Goal: Complete application form

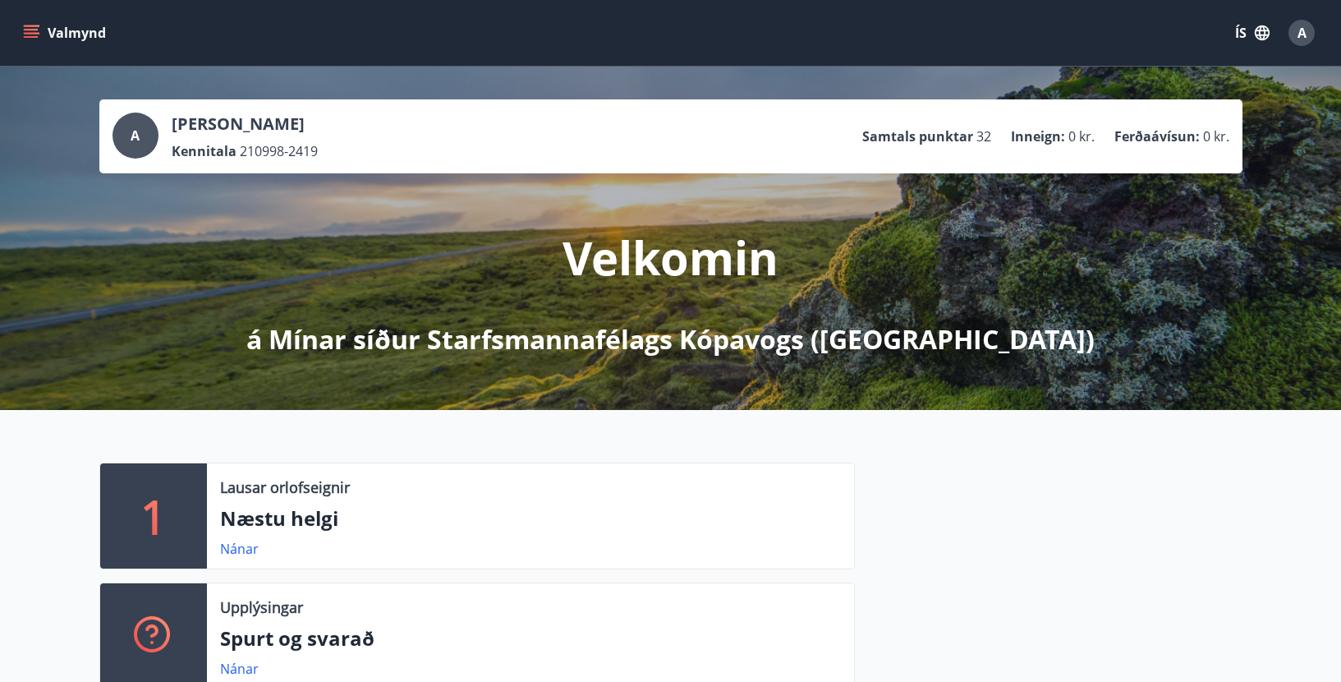
click at [58, 34] on button "Valmynd" at bounding box center [66, 33] width 93 height 30
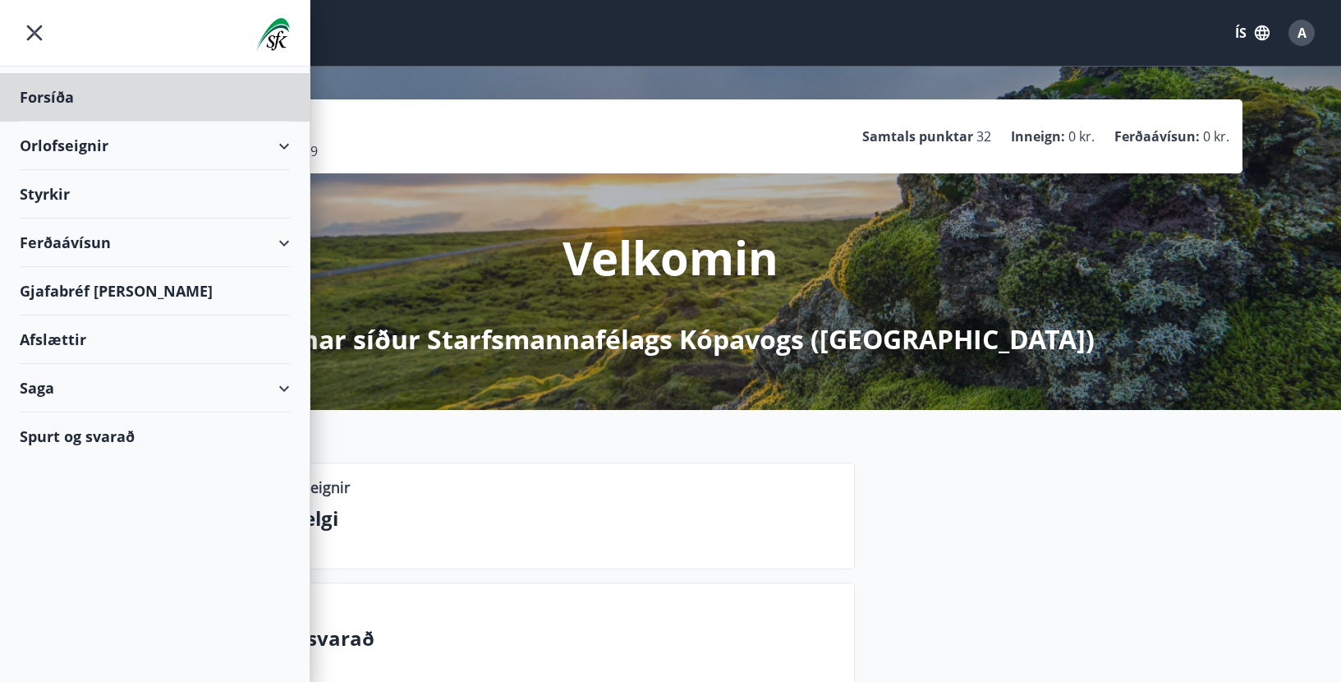
click at [39, 122] on div "Styrkir" at bounding box center [155, 97] width 270 height 48
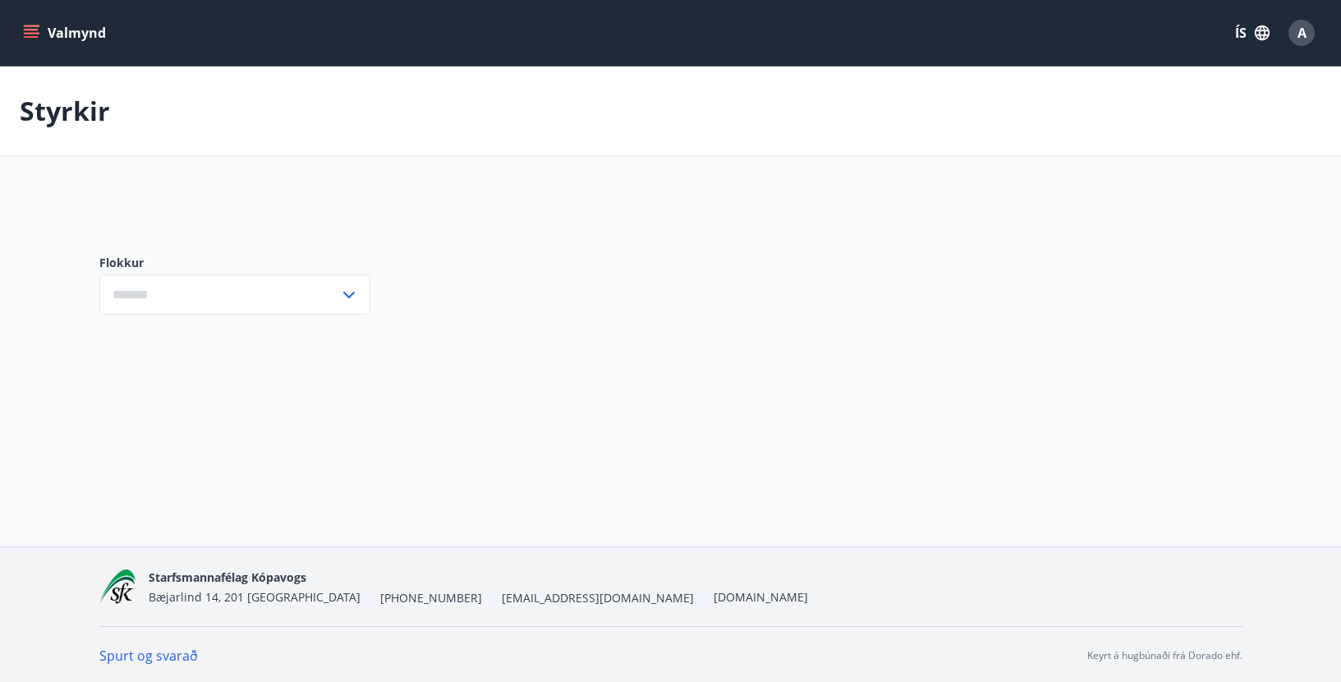
type input "***"
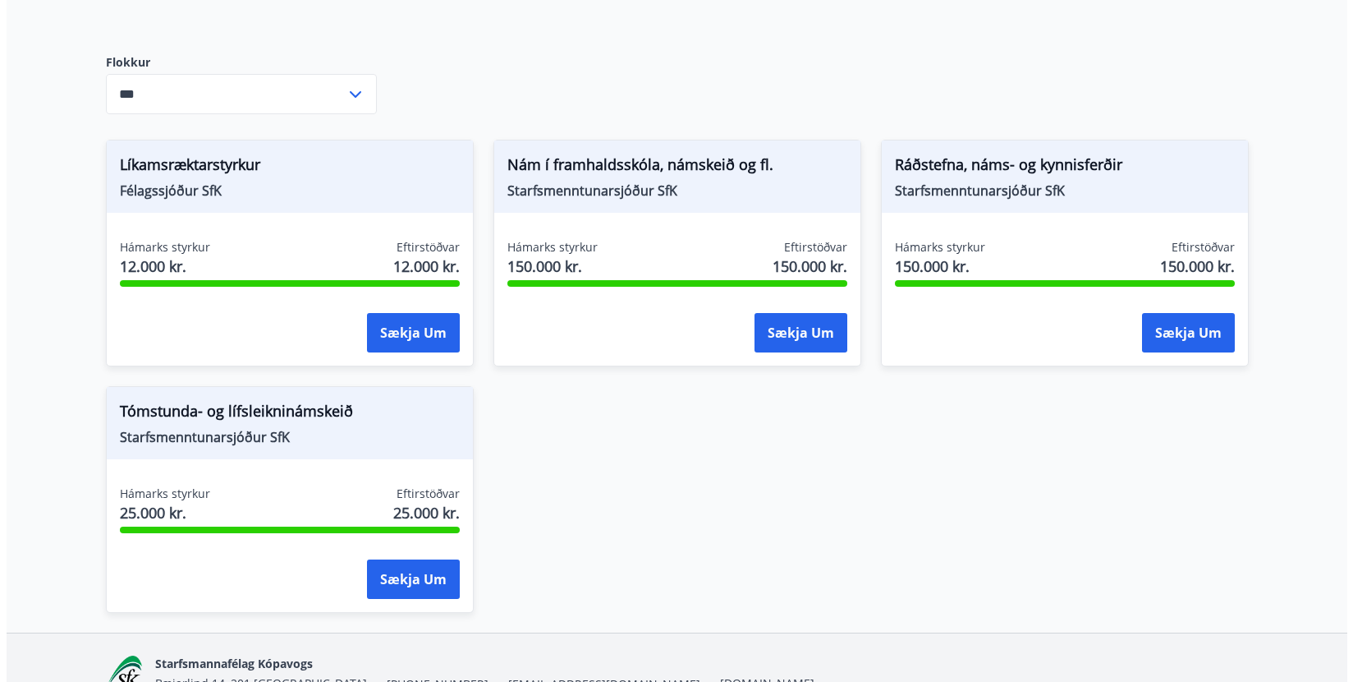
scroll to position [246, 0]
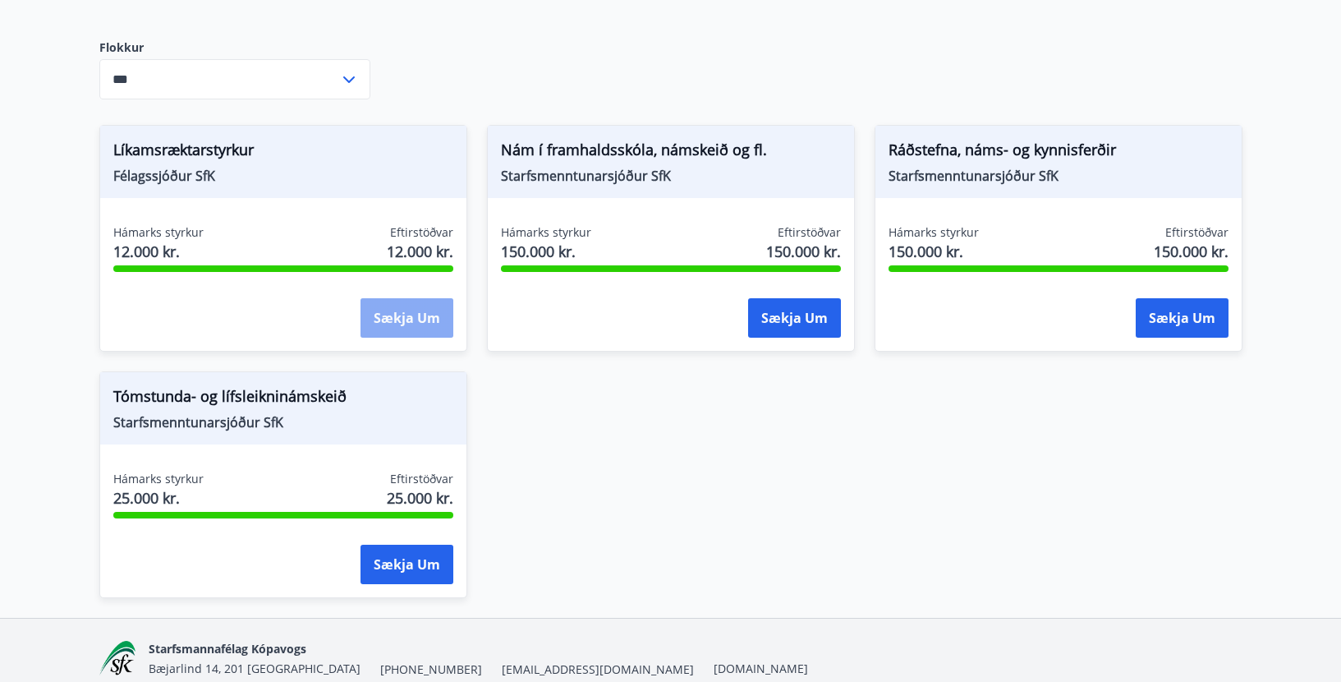
click at [405, 305] on button "Sækja um" at bounding box center [406, 317] width 93 height 39
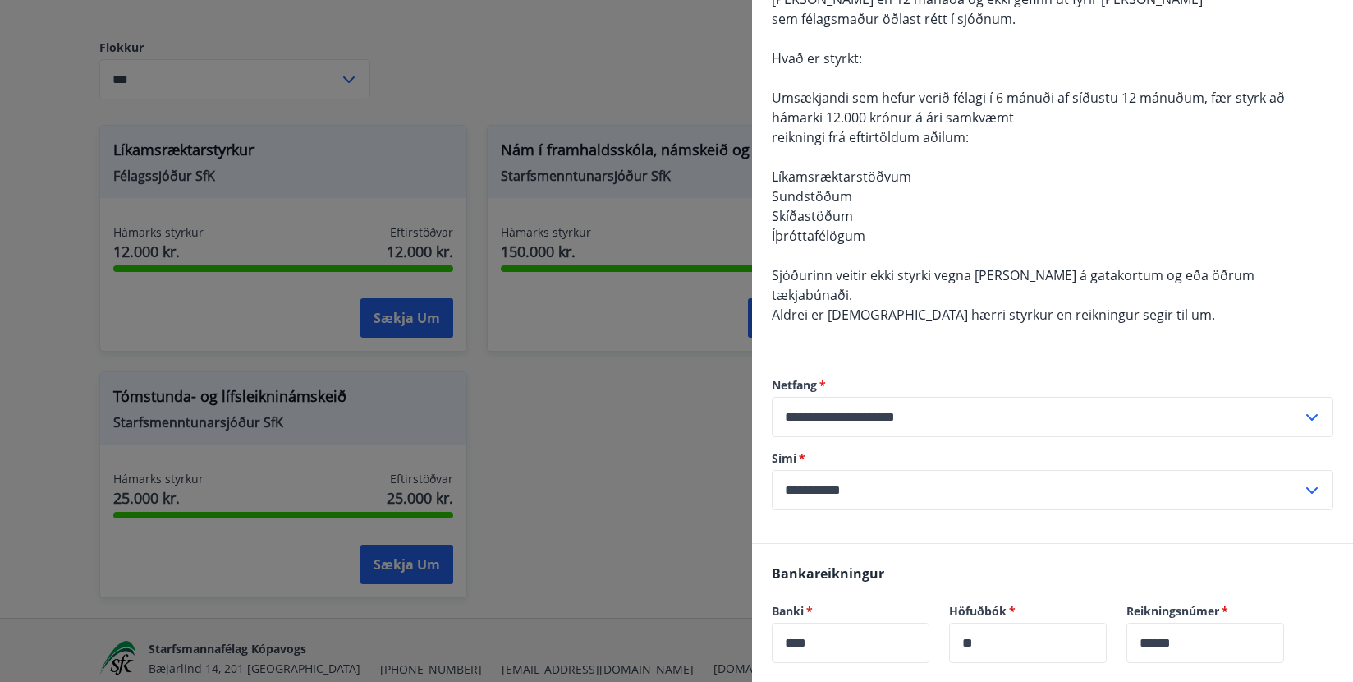
scroll to position [0, 0]
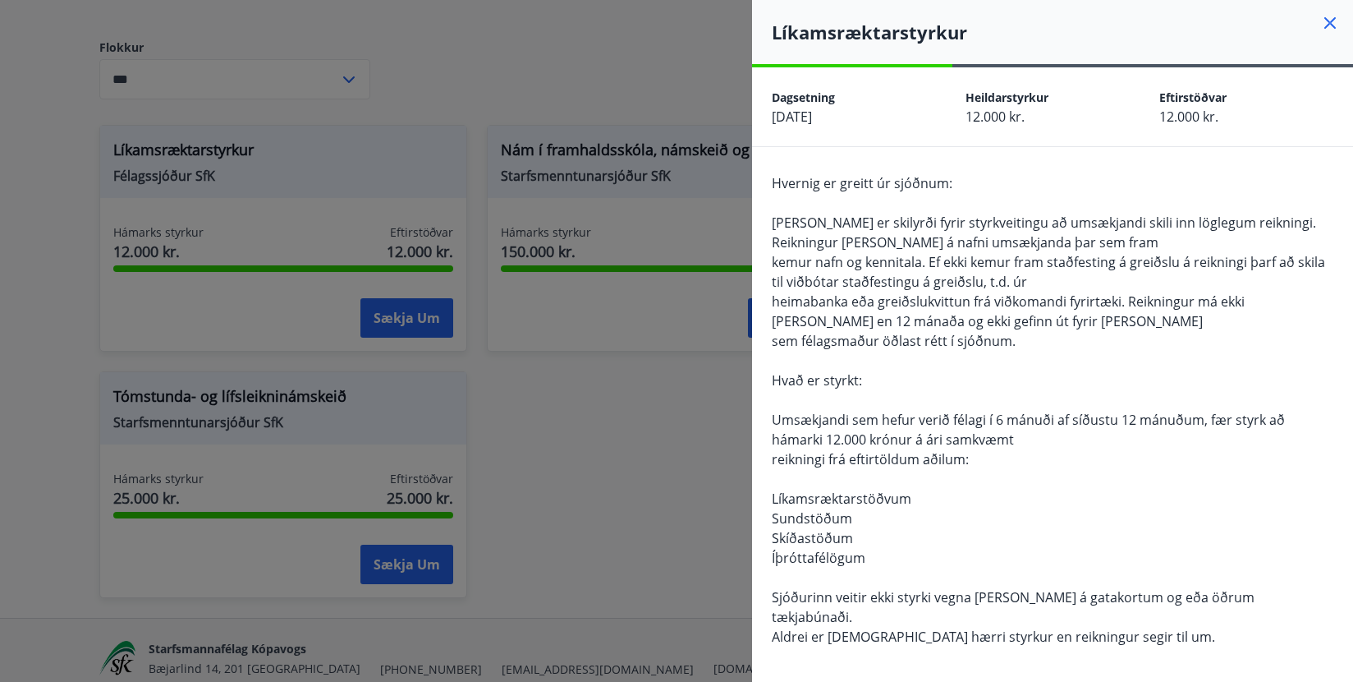
click at [1320, 16] on icon at bounding box center [1330, 23] width 20 height 20
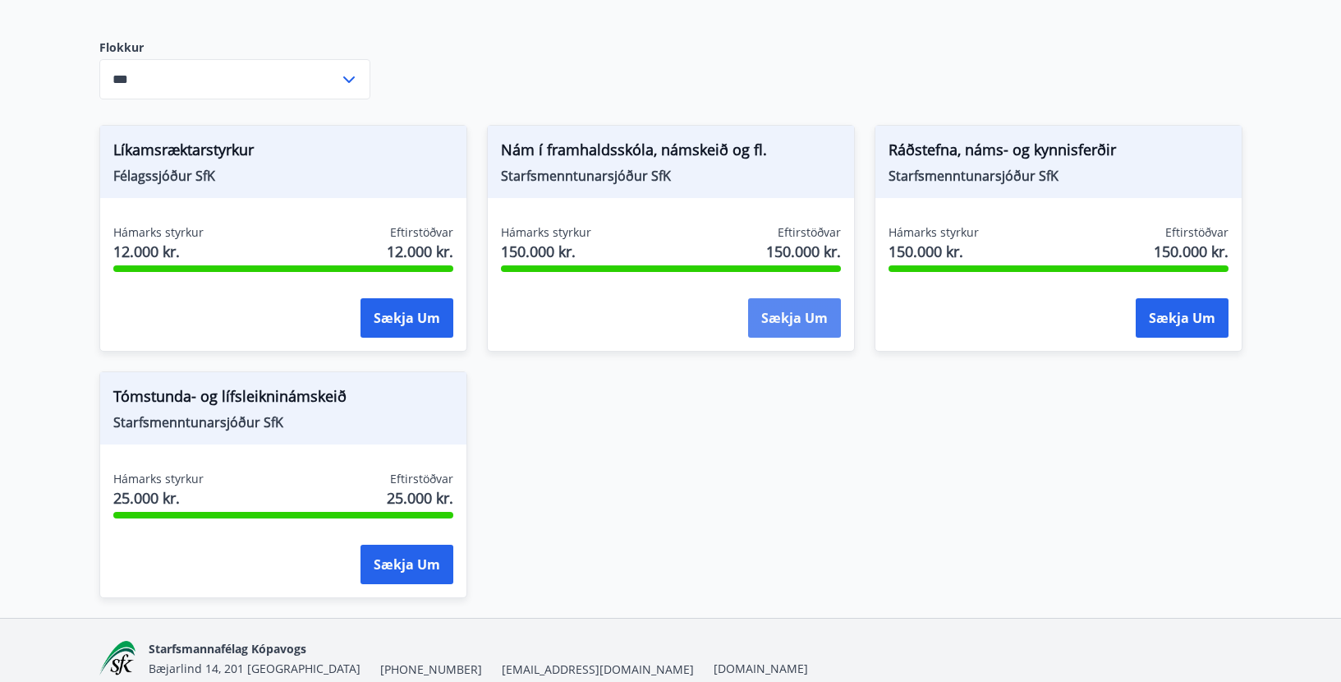
click at [786, 316] on button "Sækja um" at bounding box center [794, 317] width 93 height 39
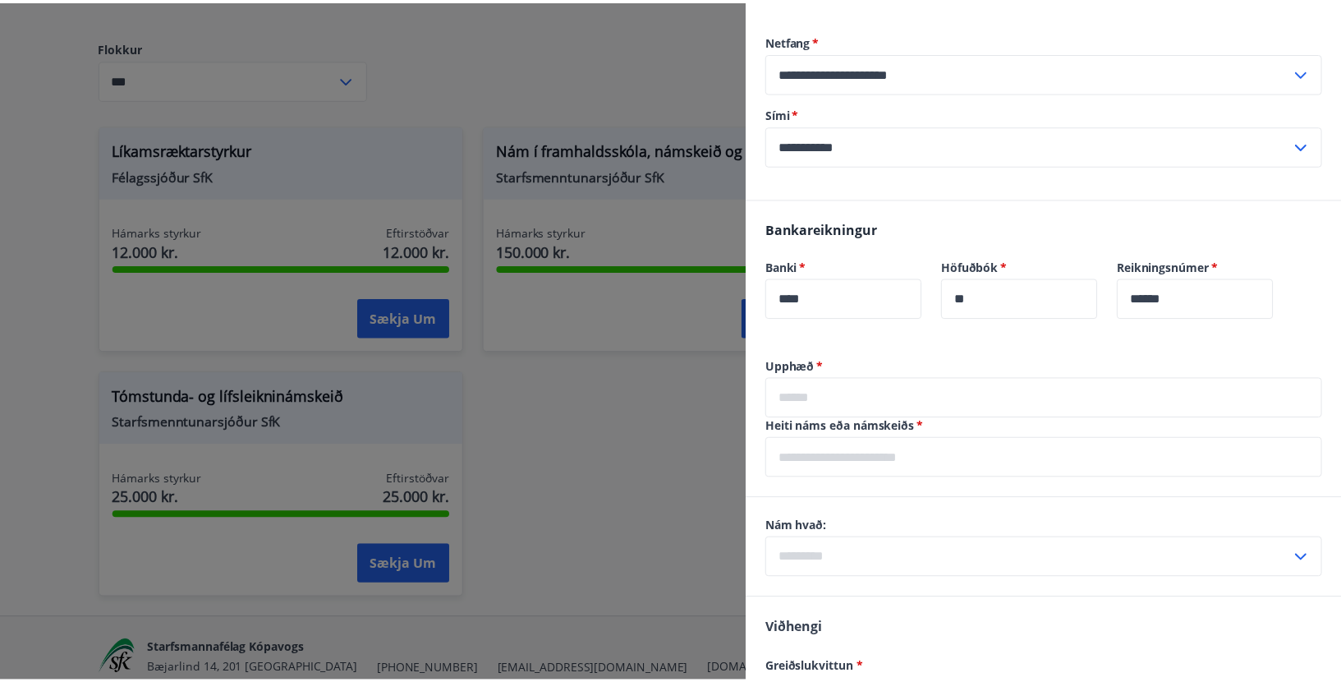
scroll to position [603, 0]
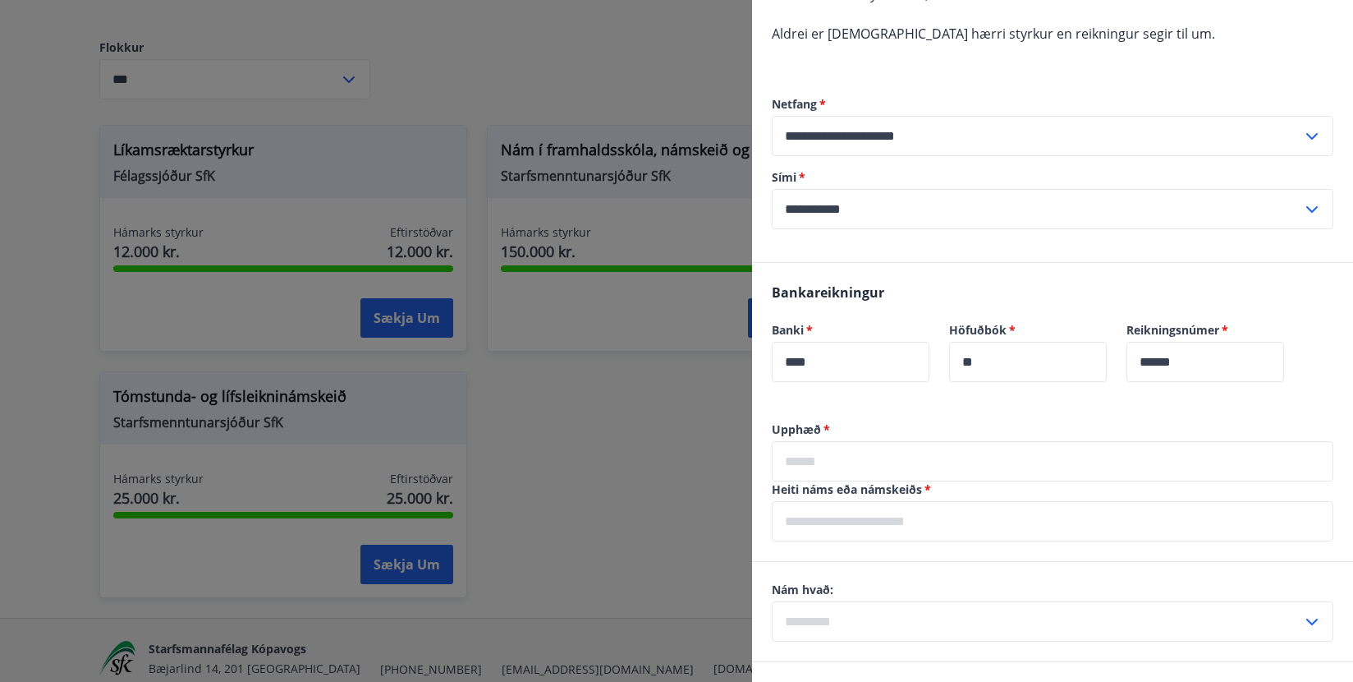
click at [630, 484] on div at bounding box center [676, 341] width 1353 height 682
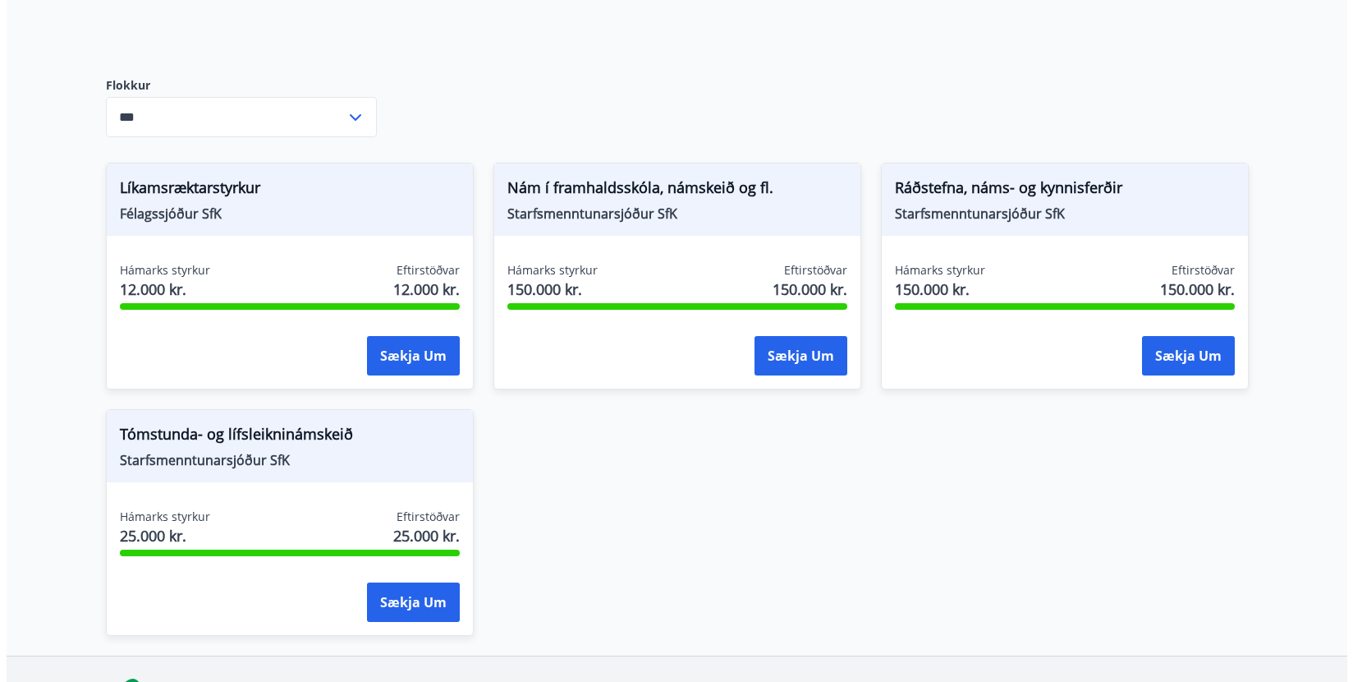
scroll to position [246, 0]
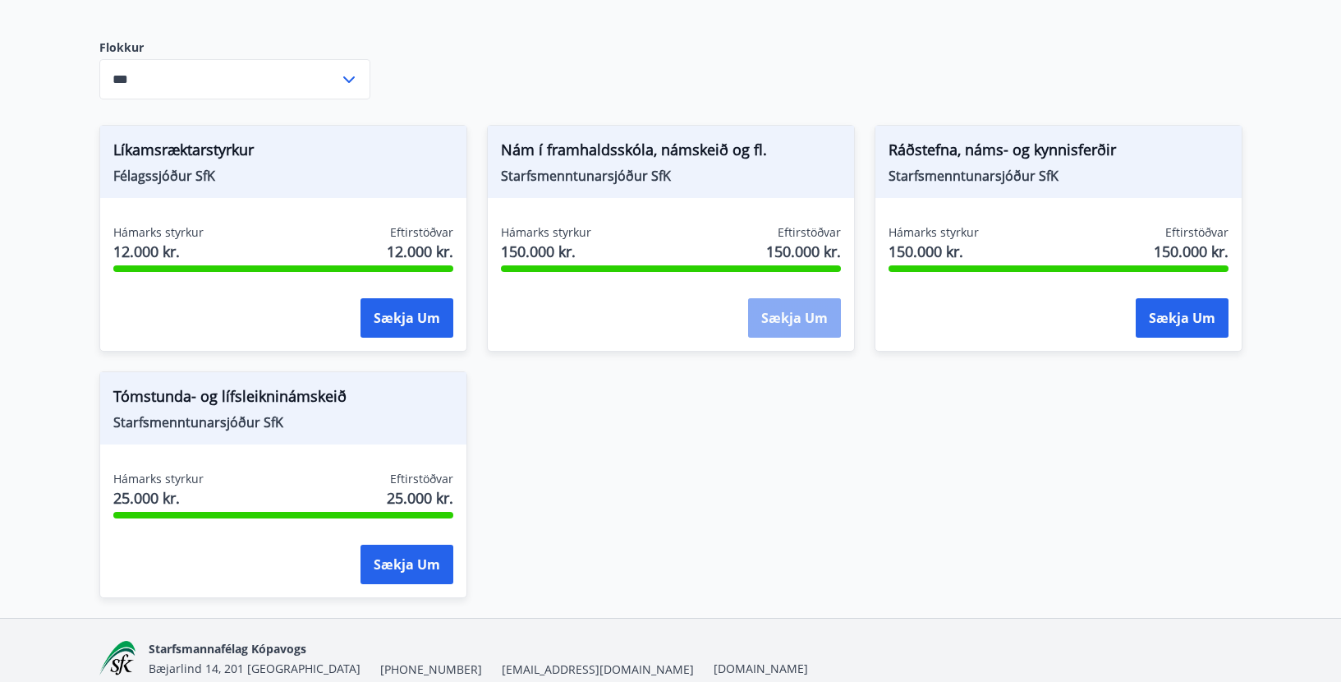
click at [803, 319] on button "Sækja um" at bounding box center [794, 317] width 93 height 39
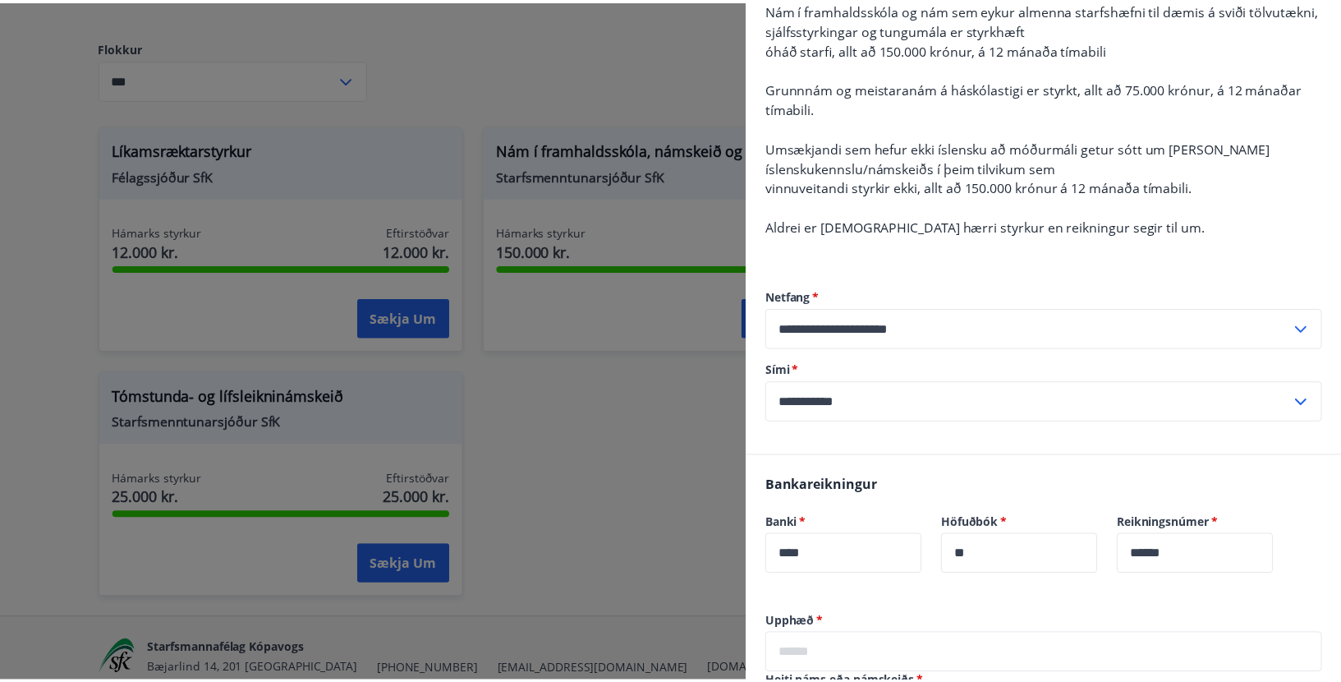
scroll to position [739, 0]
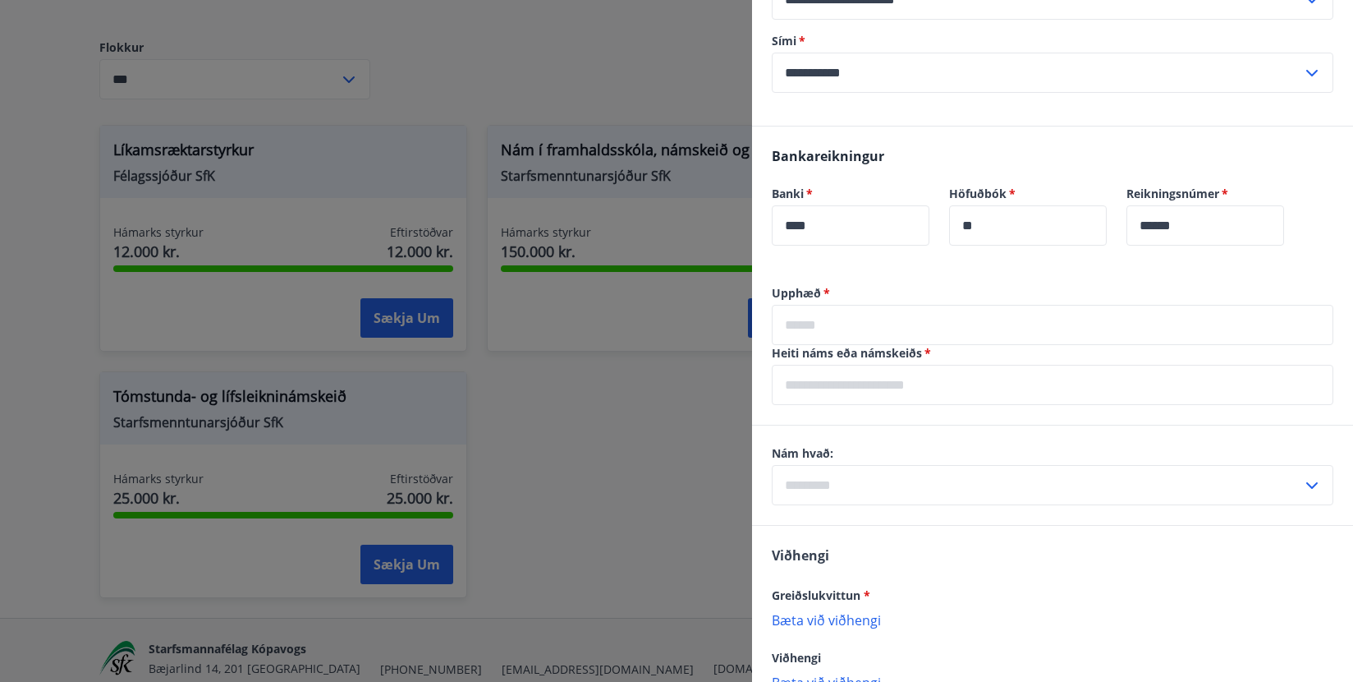
click at [616, 61] on div at bounding box center [676, 341] width 1353 height 682
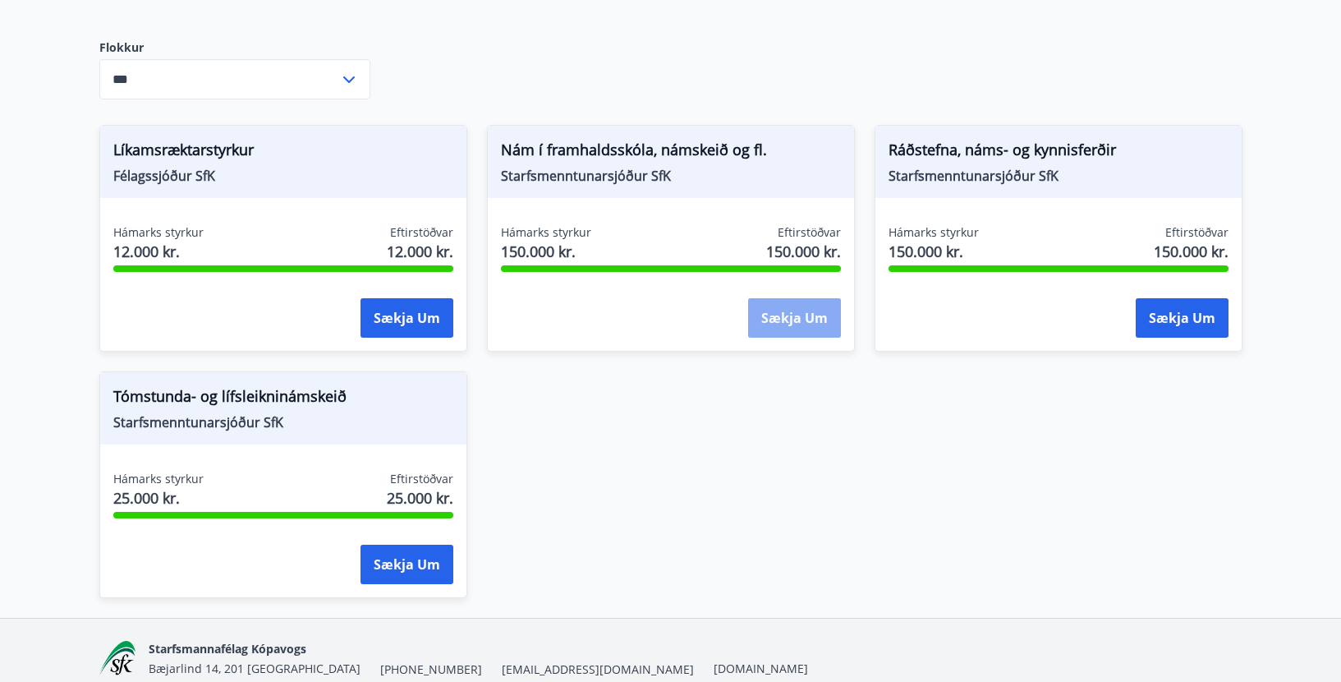
click at [799, 311] on button "Sækja um" at bounding box center [794, 317] width 93 height 39
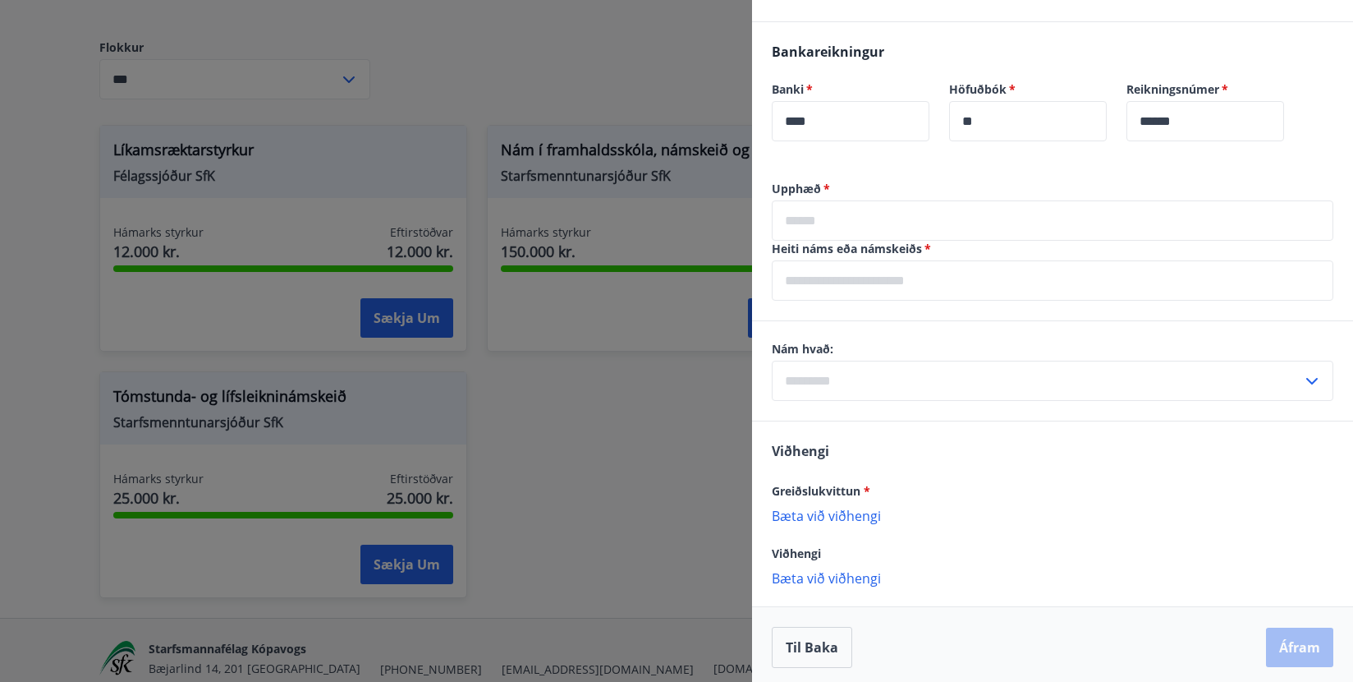
scroll to position [849, 0]
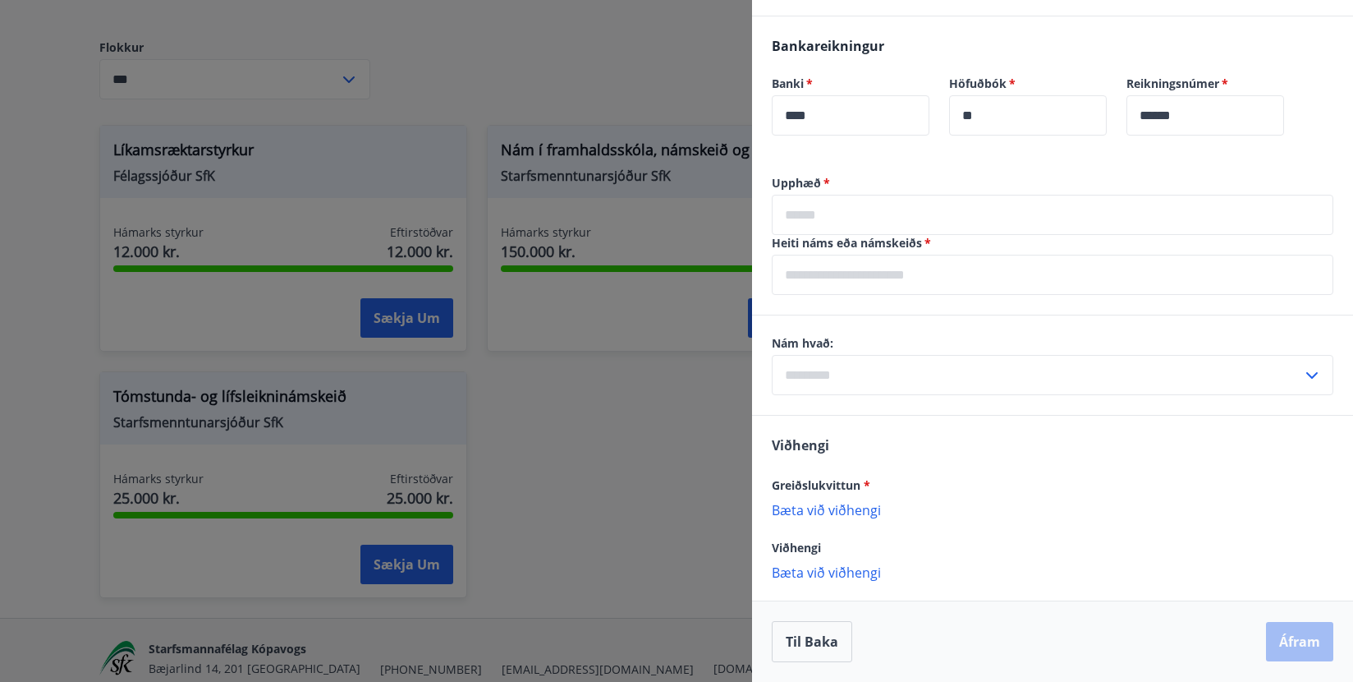
click at [826, 209] on input "text" at bounding box center [1053, 215] width 562 height 40
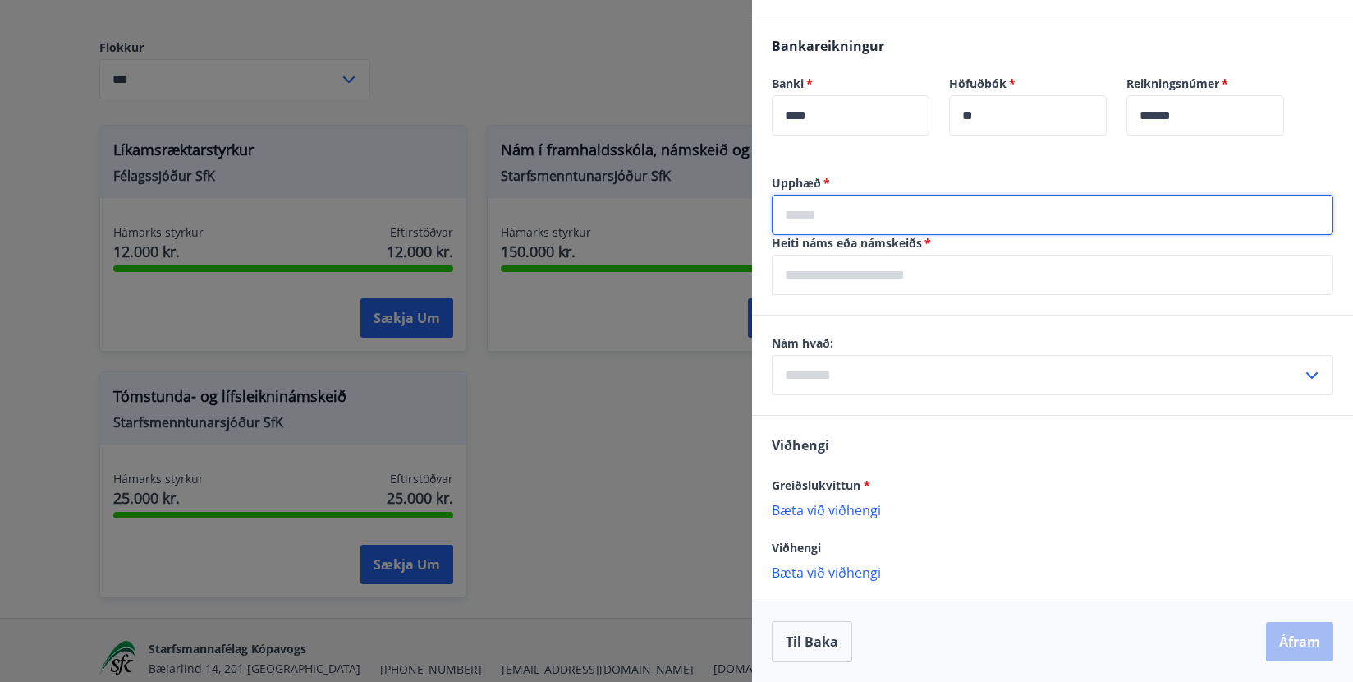
type input "*****"
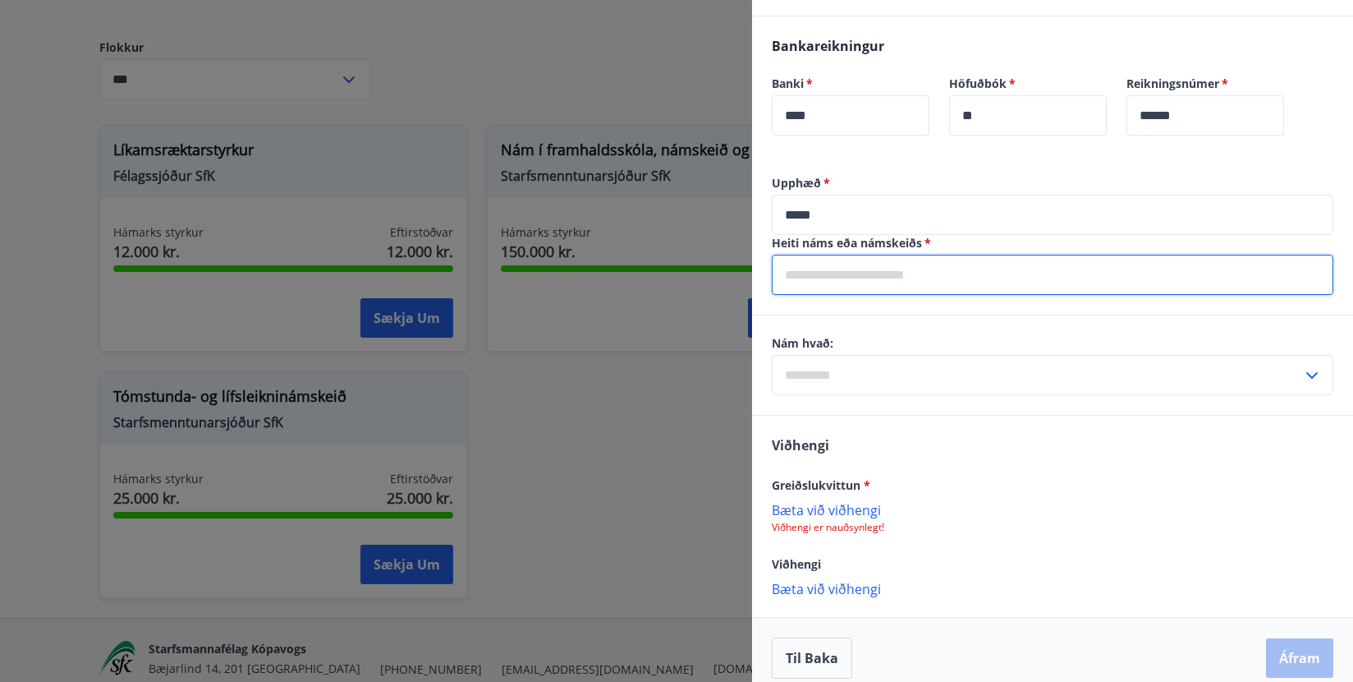
click at [877, 275] on input "text" at bounding box center [1053, 275] width 562 height 40
type input "****"
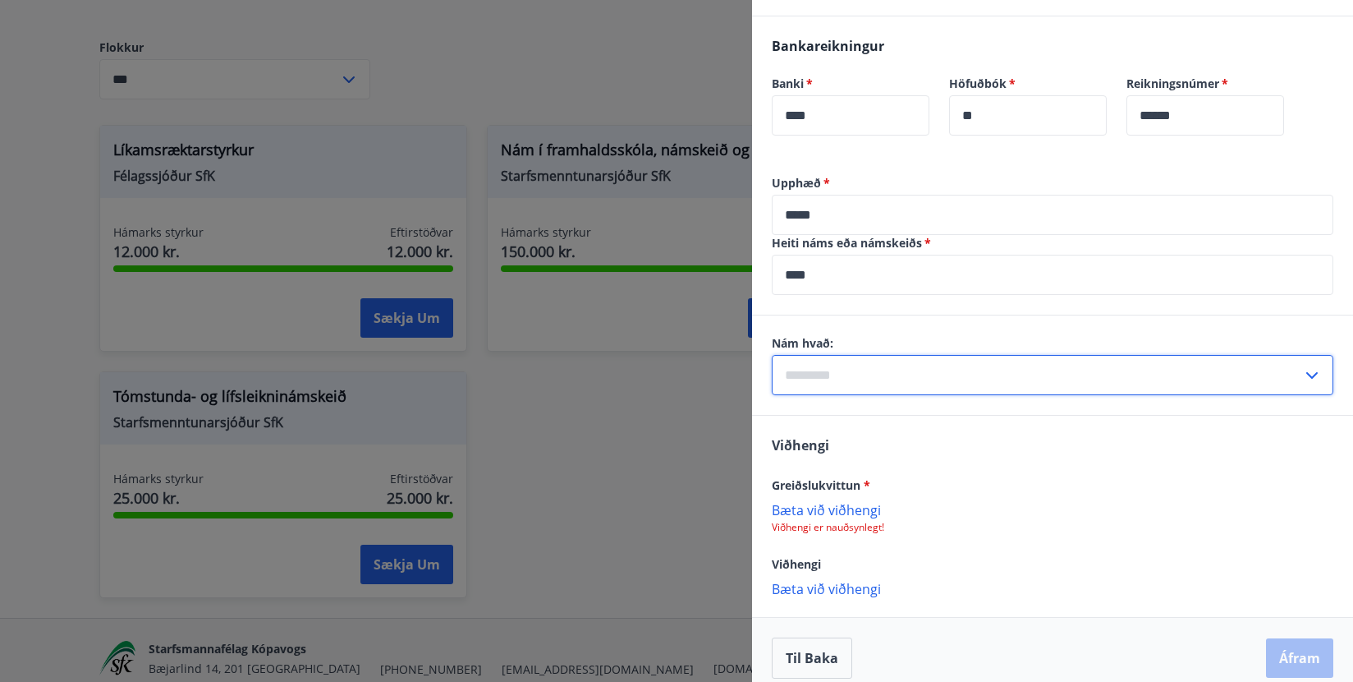
click at [872, 368] on input "text" at bounding box center [1037, 375] width 530 height 40
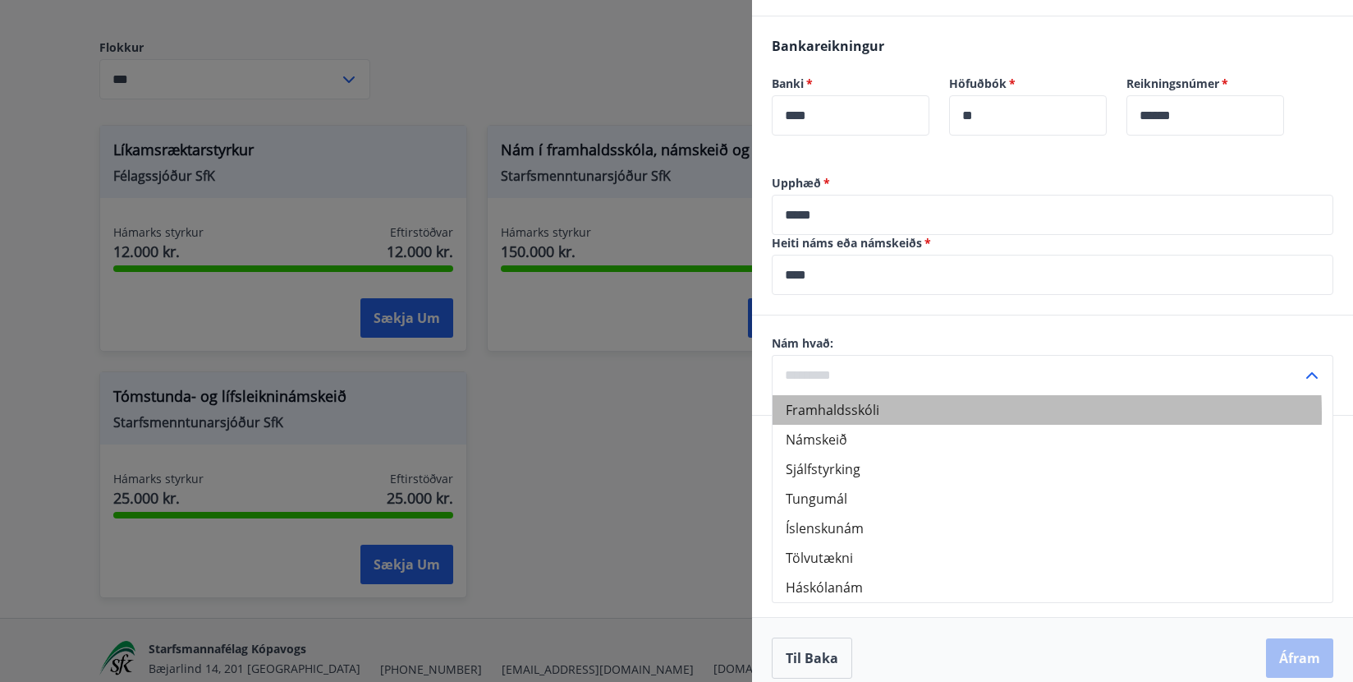
click at [874, 415] on li "Framhaldsskóli" at bounding box center [1053, 410] width 560 height 30
type input "**********"
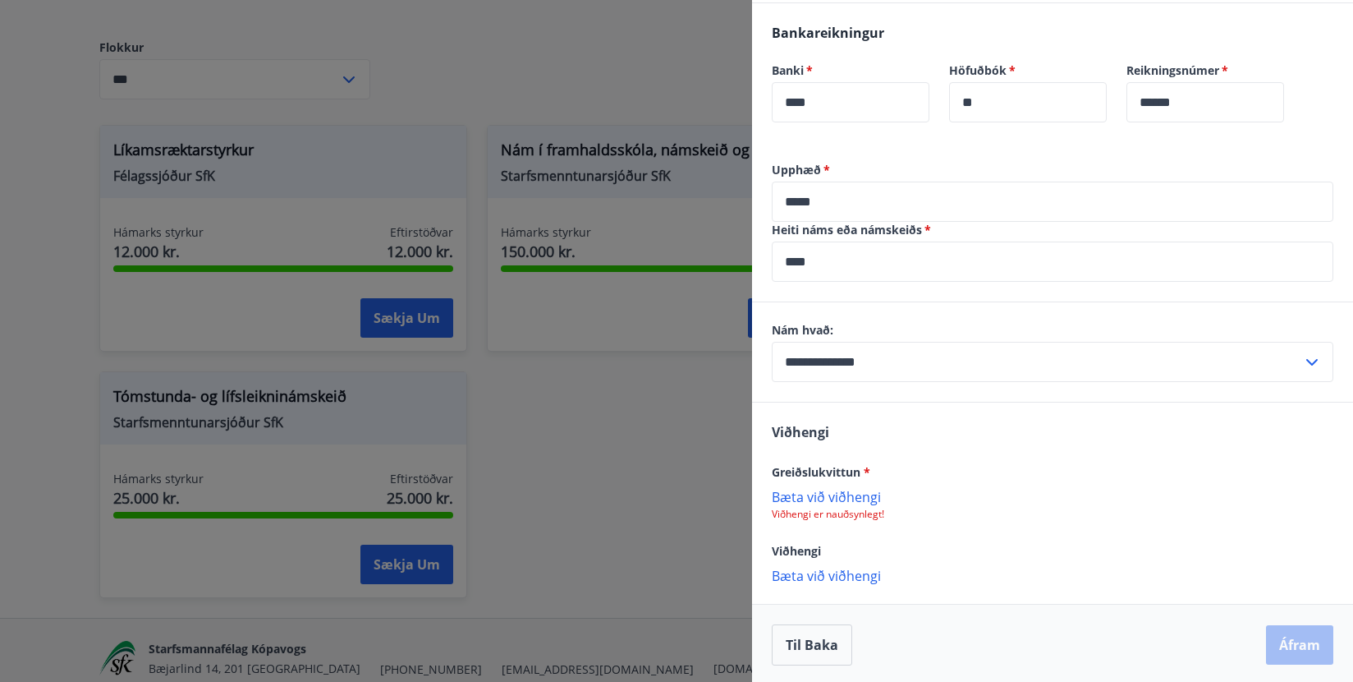
scroll to position [865, 0]
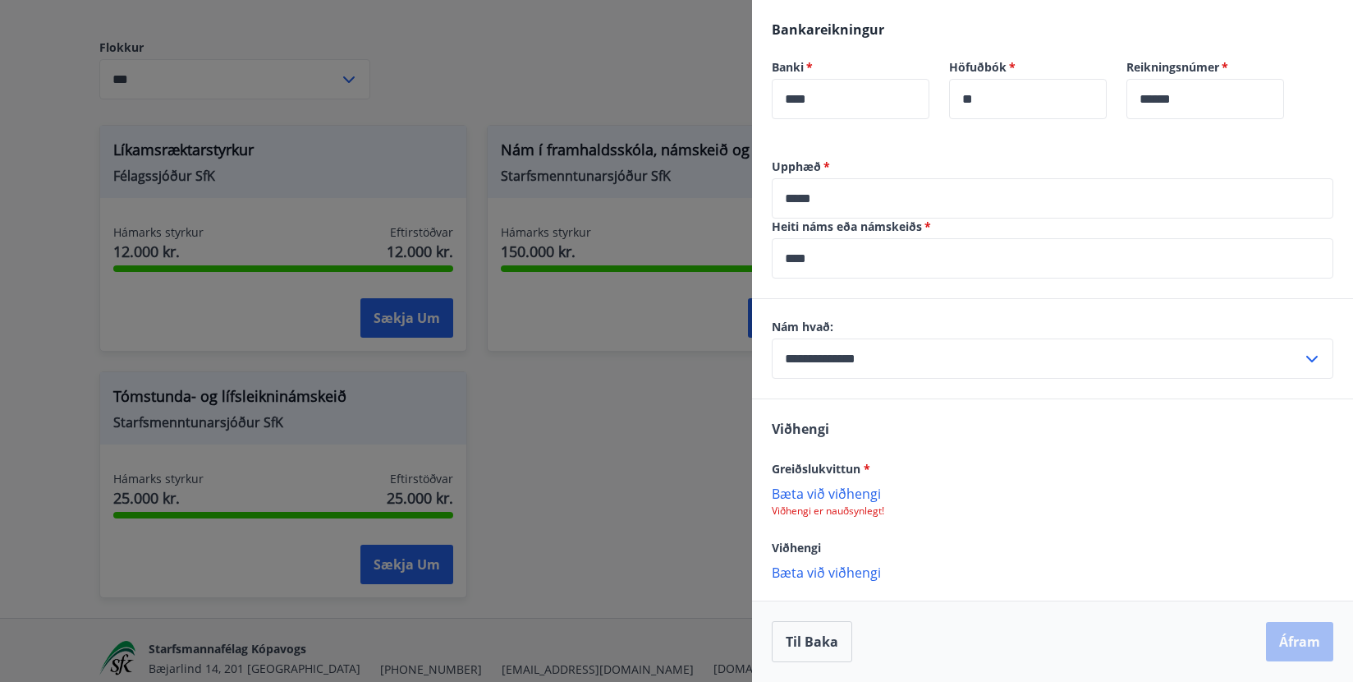
click at [851, 489] on p "Bæta við viðhengi" at bounding box center [1053, 492] width 562 height 16
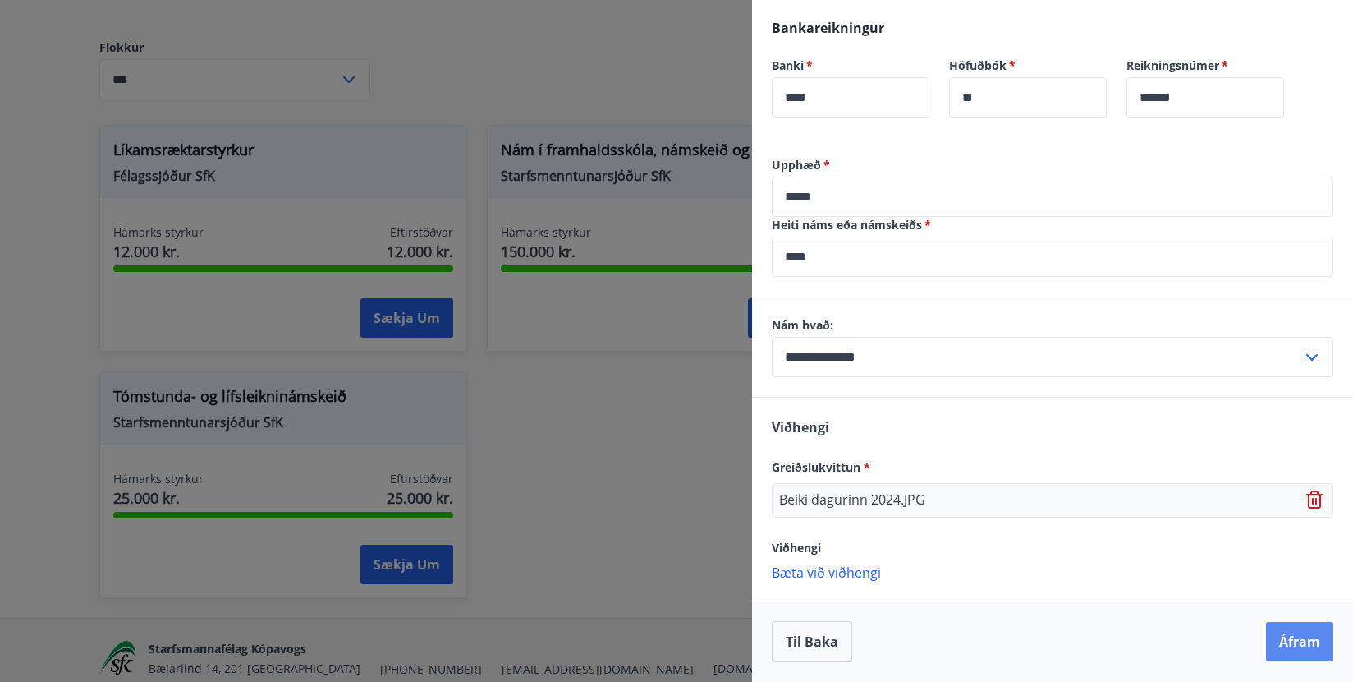
click at [1282, 643] on button "Áfram" at bounding box center [1299, 641] width 67 height 39
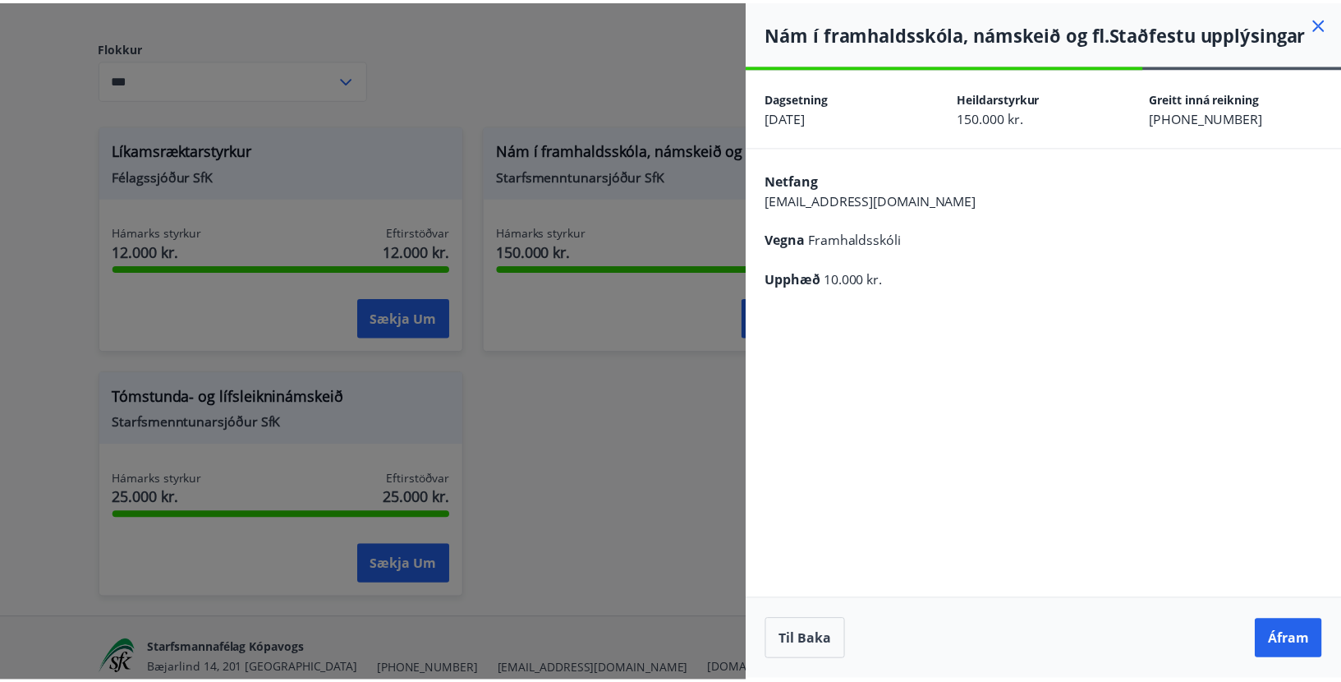
scroll to position [0, 0]
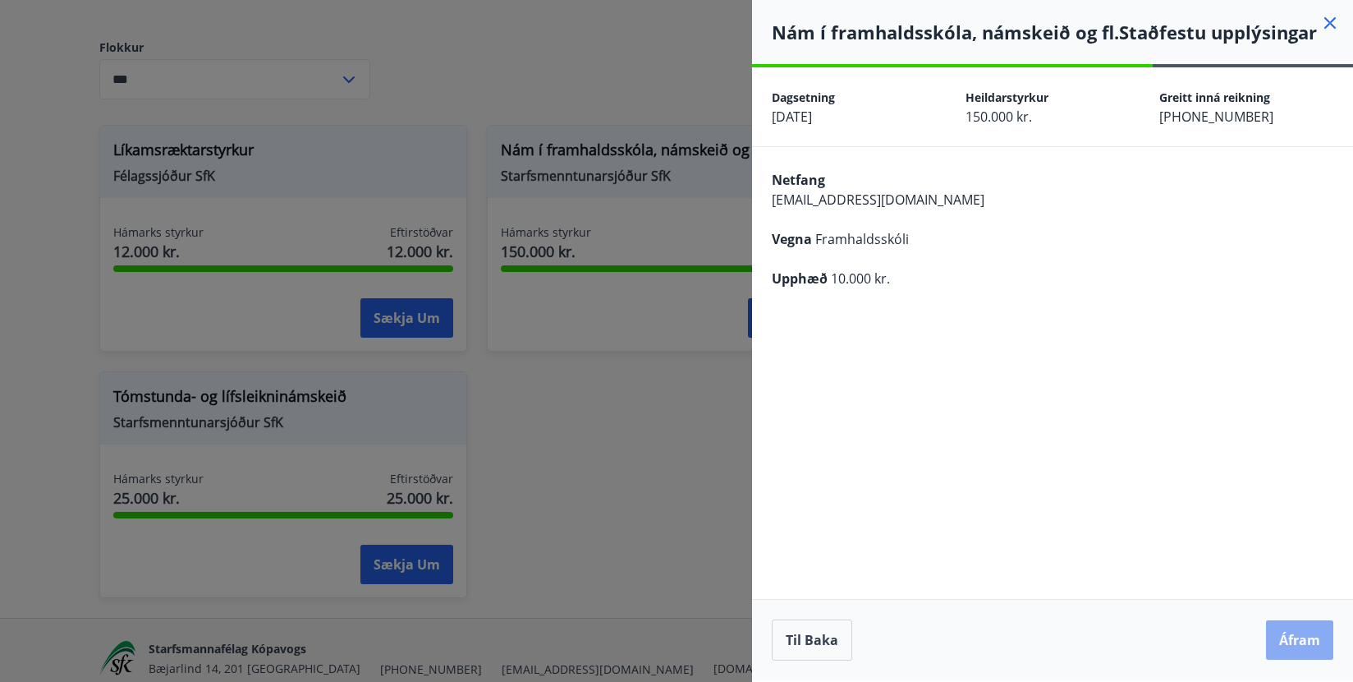
click at [1297, 633] on button "Áfram" at bounding box center [1299, 639] width 67 height 39
click at [820, 638] on button "Til baka" at bounding box center [812, 639] width 80 height 41
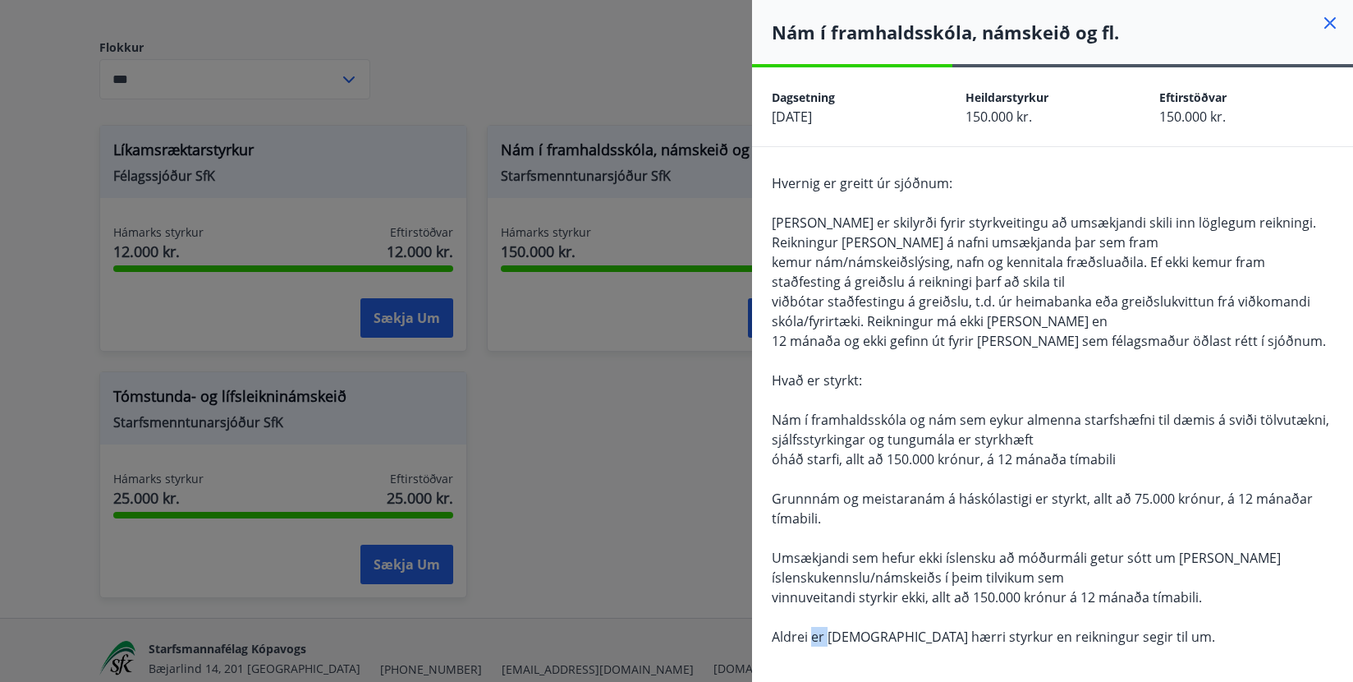
click at [820, 638] on span "Aldrei er [DEMOGRAPHIC_DATA] hærri styrkur en reikningur segir til um." at bounding box center [993, 636] width 443 height 18
click at [659, 63] on div at bounding box center [676, 341] width 1353 height 682
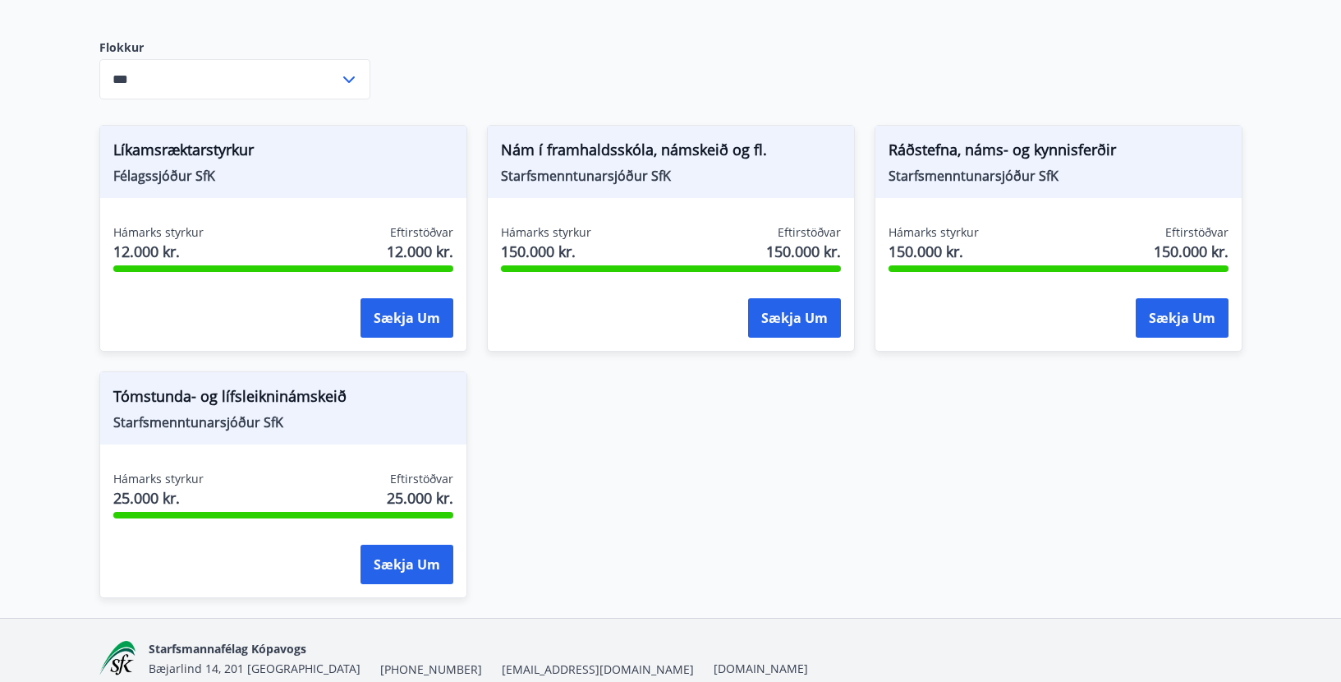
click at [1041, 57] on div "Styrkir á vegum félagsins eru greiddir tvisvar í mánuði. Flokkur *** ​ Líkamsræ…" at bounding box center [670, 280] width 1143 height 675
click at [550, 79] on div "Styrkir á vegum félagsins eru greiddir tvisvar í mánuði. Flokkur *** ​ Líkamsræ…" at bounding box center [670, 280] width 1143 height 675
click at [630, 71] on div "Styrkir á vegum félagsins eru greiddir tvisvar í mánuði. Flokkur *** ​ Líkamsræ…" at bounding box center [670, 280] width 1143 height 675
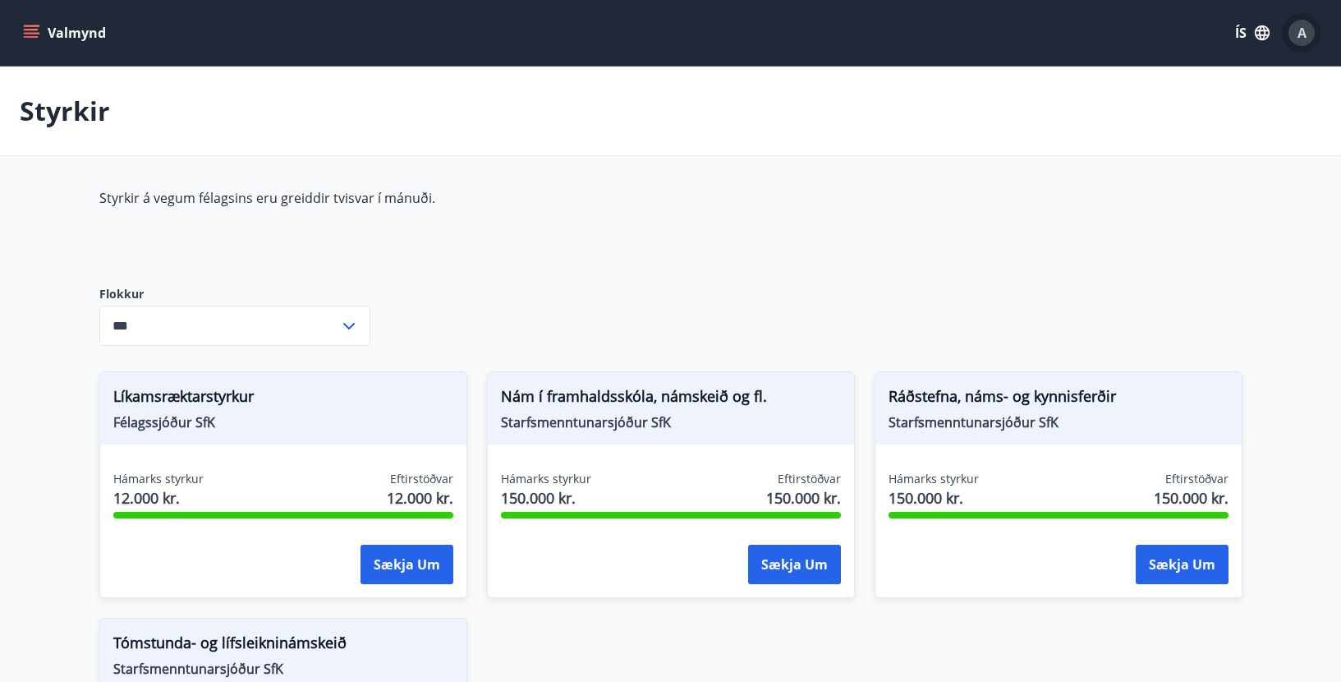
click at [1301, 29] on span "A" at bounding box center [1301, 33] width 9 height 18
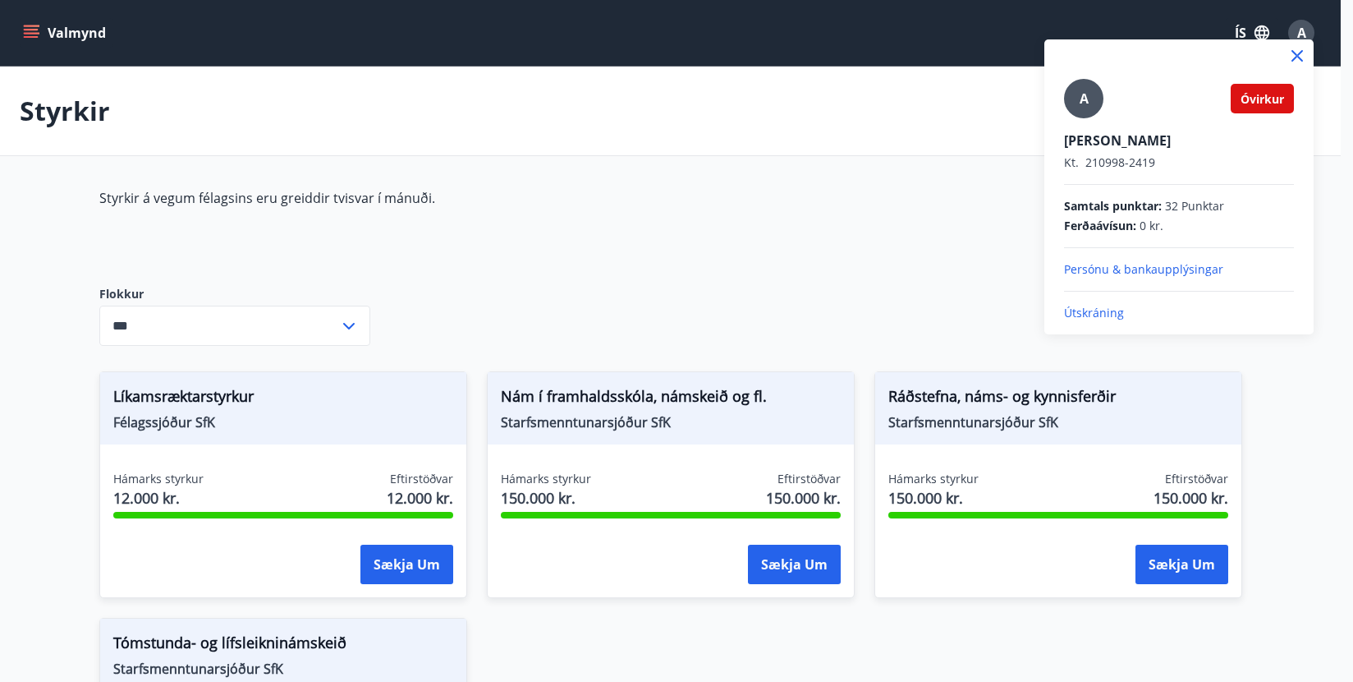
click at [1092, 312] on p "Útskráning" at bounding box center [1179, 313] width 230 height 16
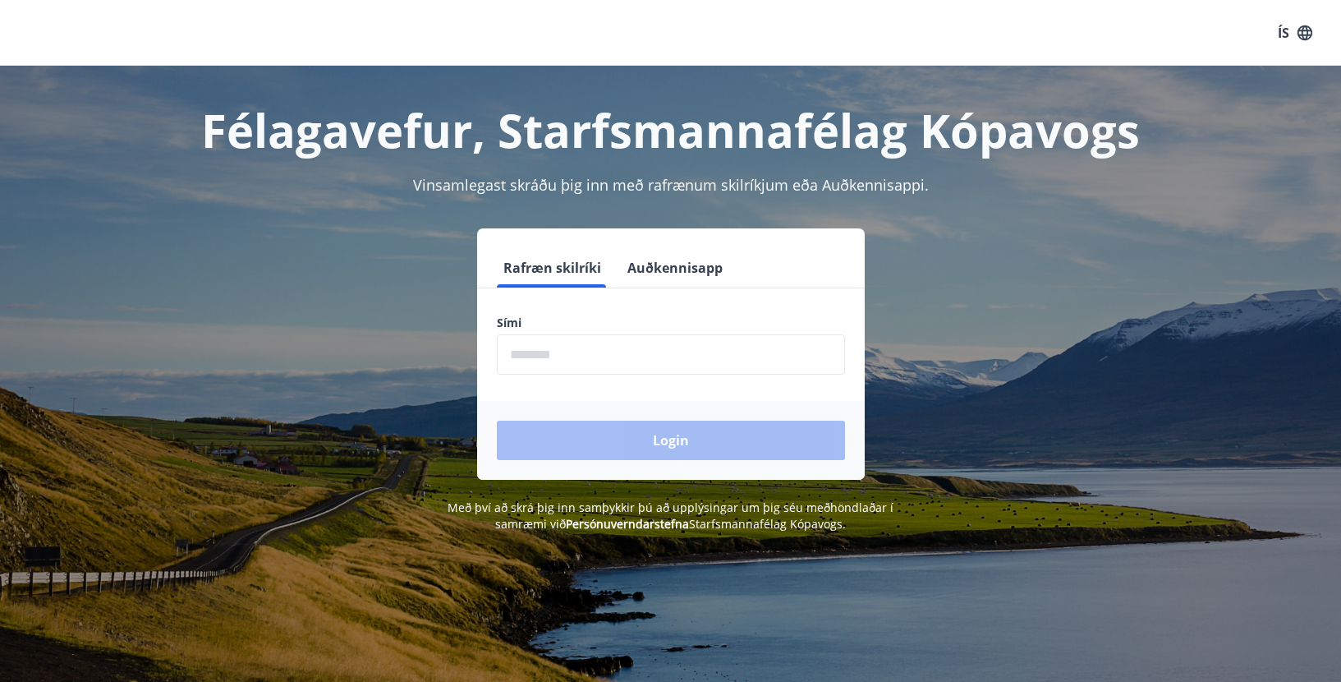
click at [538, 358] on input "phone" at bounding box center [671, 354] width 348 height 40
type input "********"
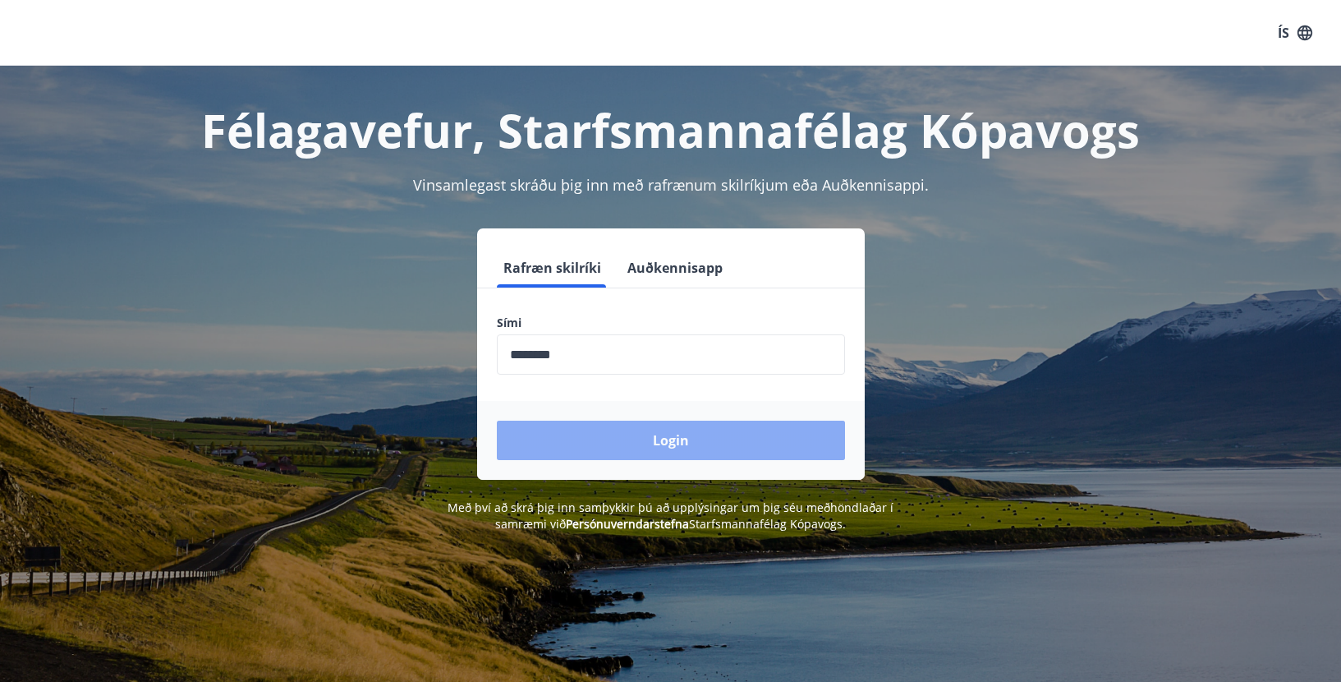
click at [582, 438] on button "Login" at bounding box center [671, 439] width 348 height 39
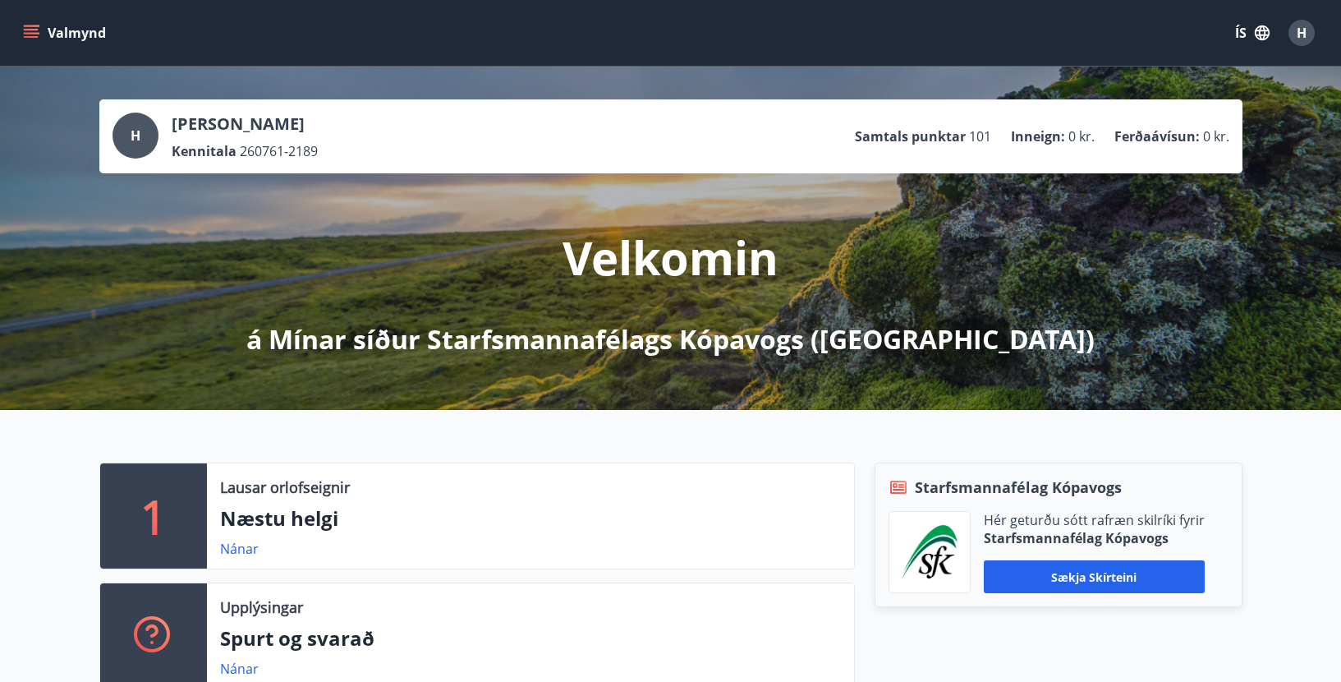
click at [60, 22] on button "Valmynd" at bounding box center [66, 33] width 93 height 30
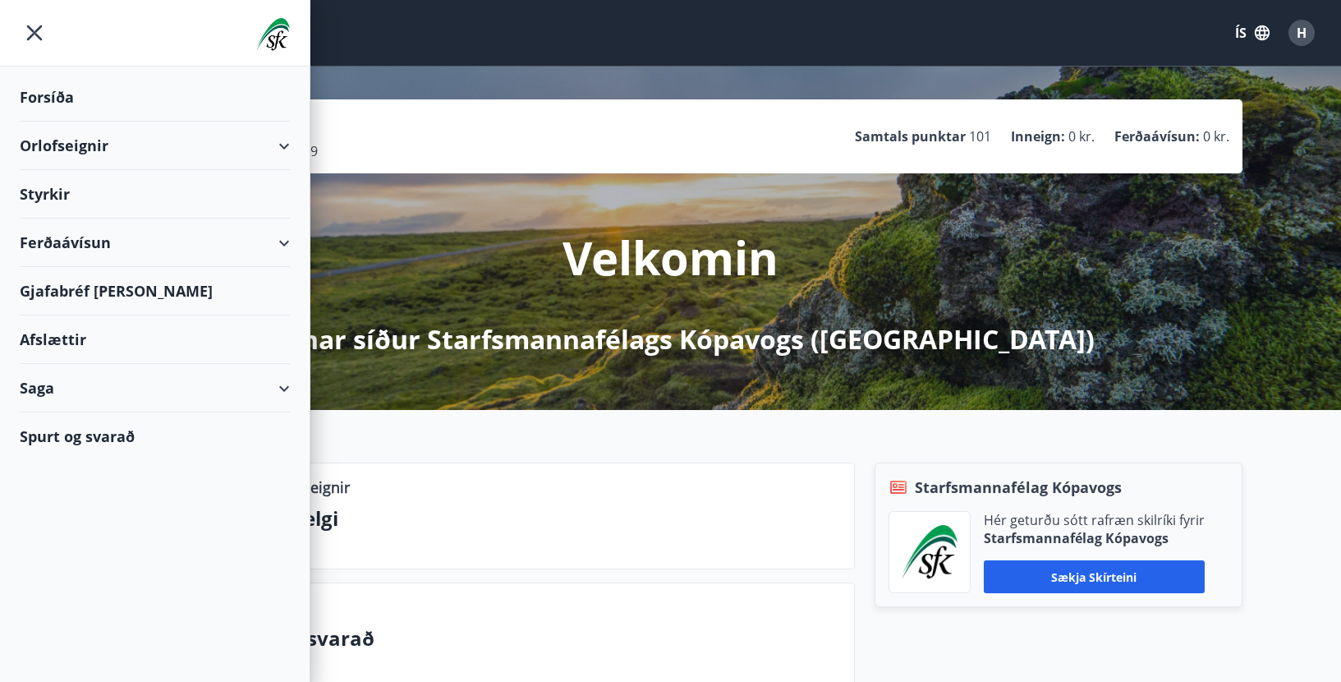
click at [286, 144] on div "Orlofseignir" at bounding box center [155, 146] width 270 height 48
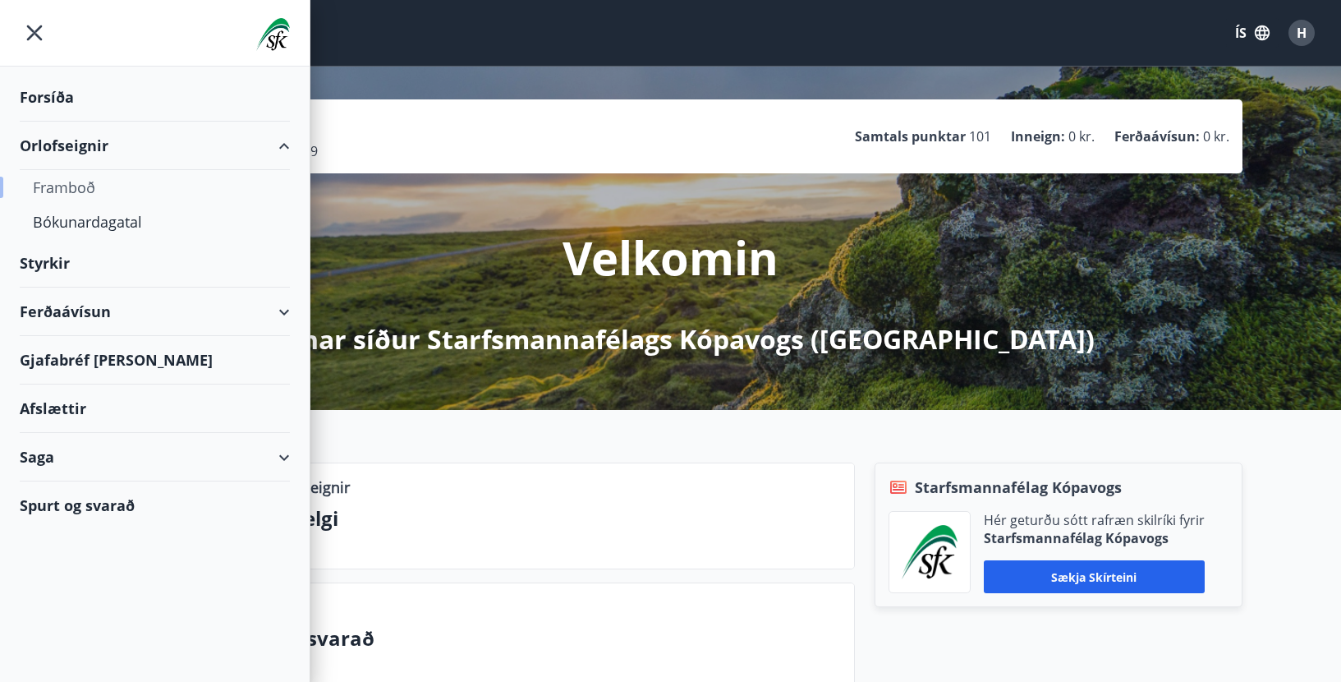
click at [77, 179] on div "Framboð" at bounding box center [155, 187] width 244 height 34
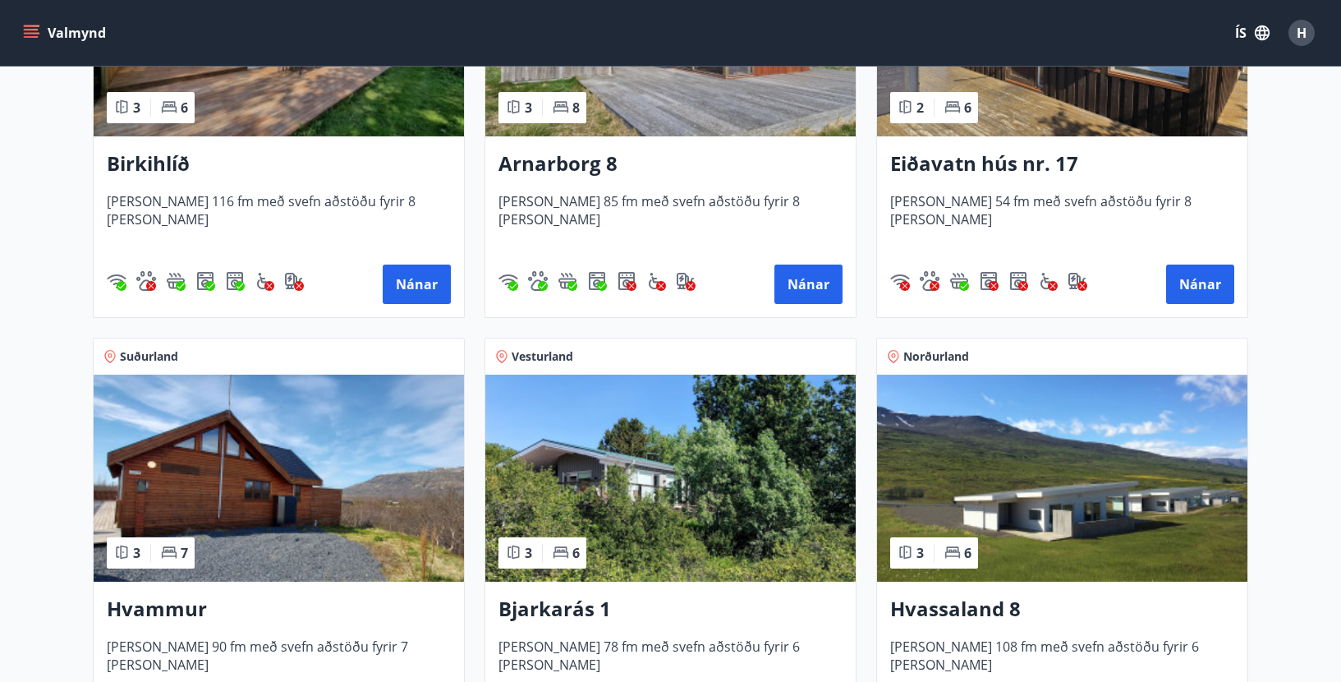
scroll to position [575, 0]
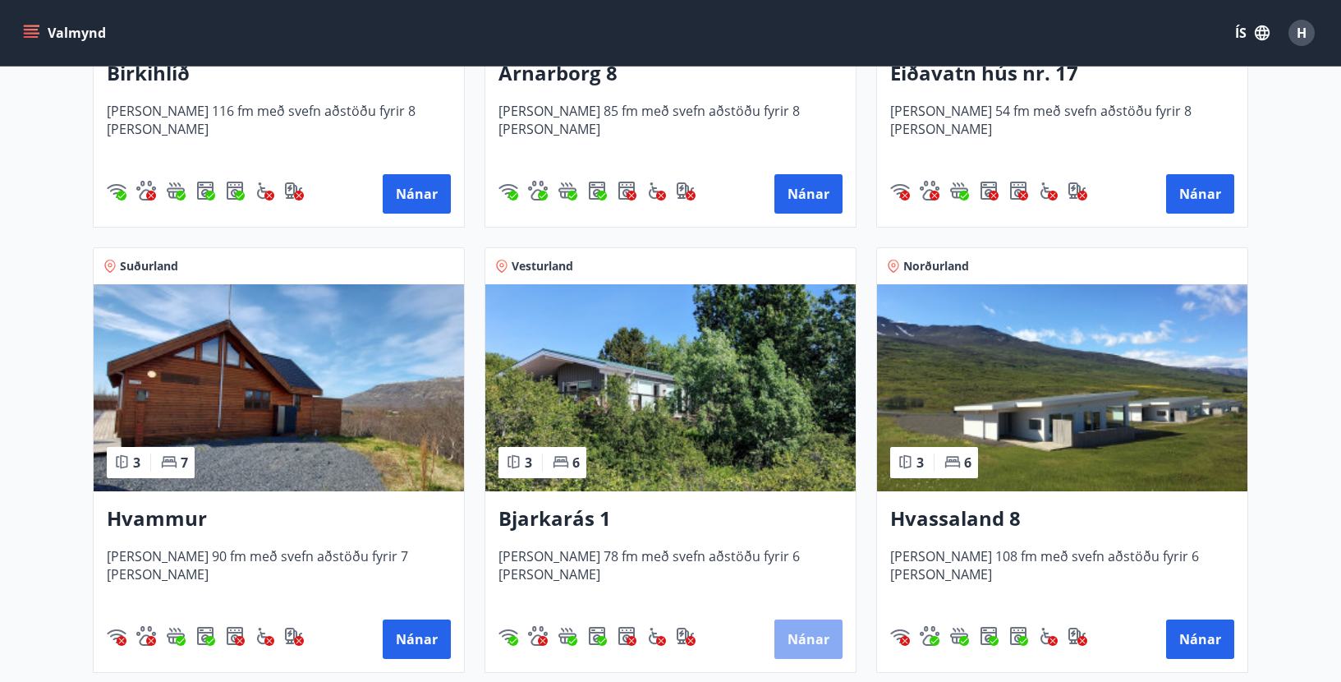
click at [805, 636] on button "Nánar" at bounding box center [808, 638] width 68 height 39
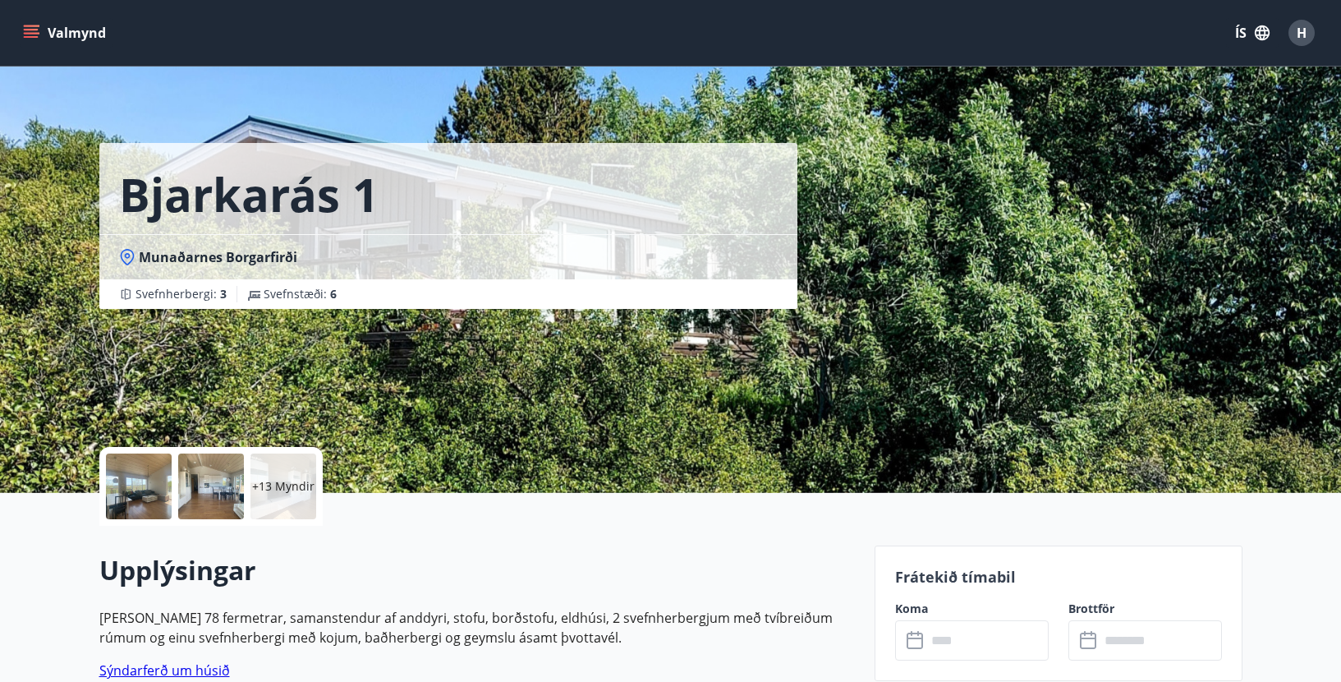
drag, startPoint x: 526, startPoint y: 174, endPoint x: 797, endPoint y: 173, distance: 271.8
click at [797, 173] on div "Bjarkarás 1 Munaðarnes Borgarfirði Svefnherbergi : 3 Svefnstæði : 6" at bounding box center [480, 154] width 762 height 309
click at [145, 484] on div at bounding box center [139, 486] width 66 height 66
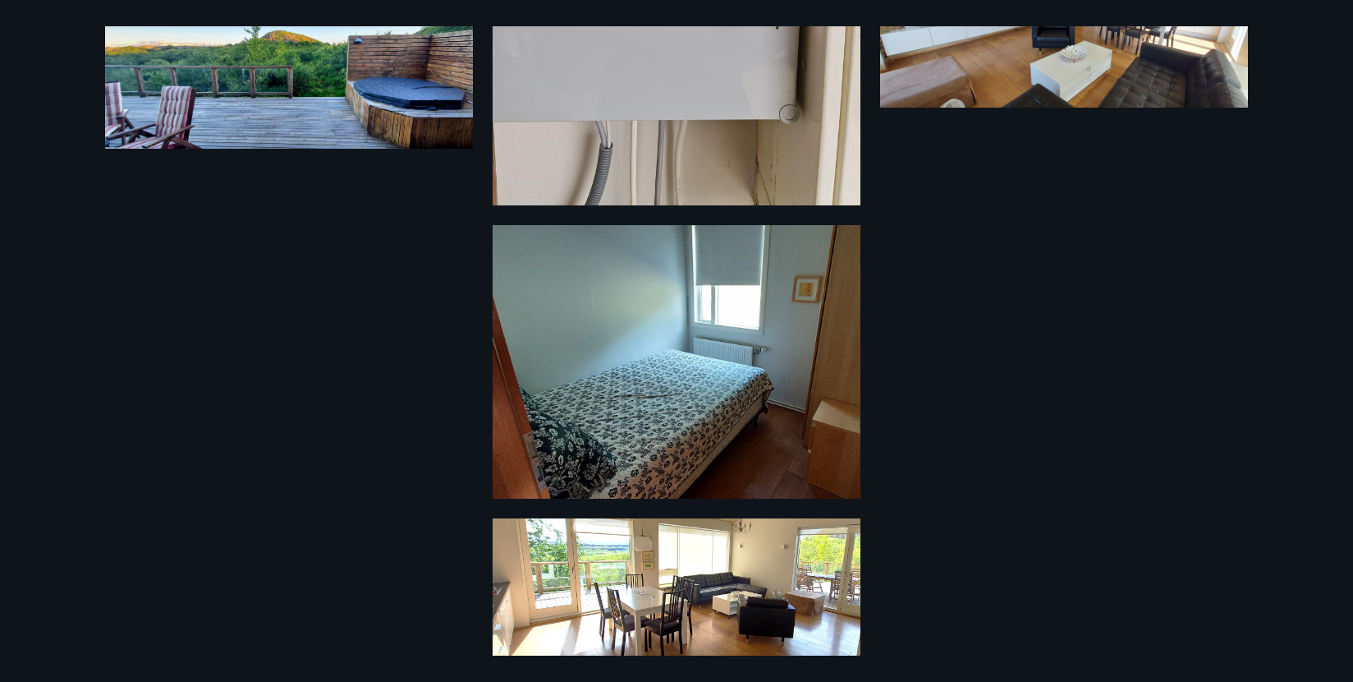
scroll to position [1498, 0]
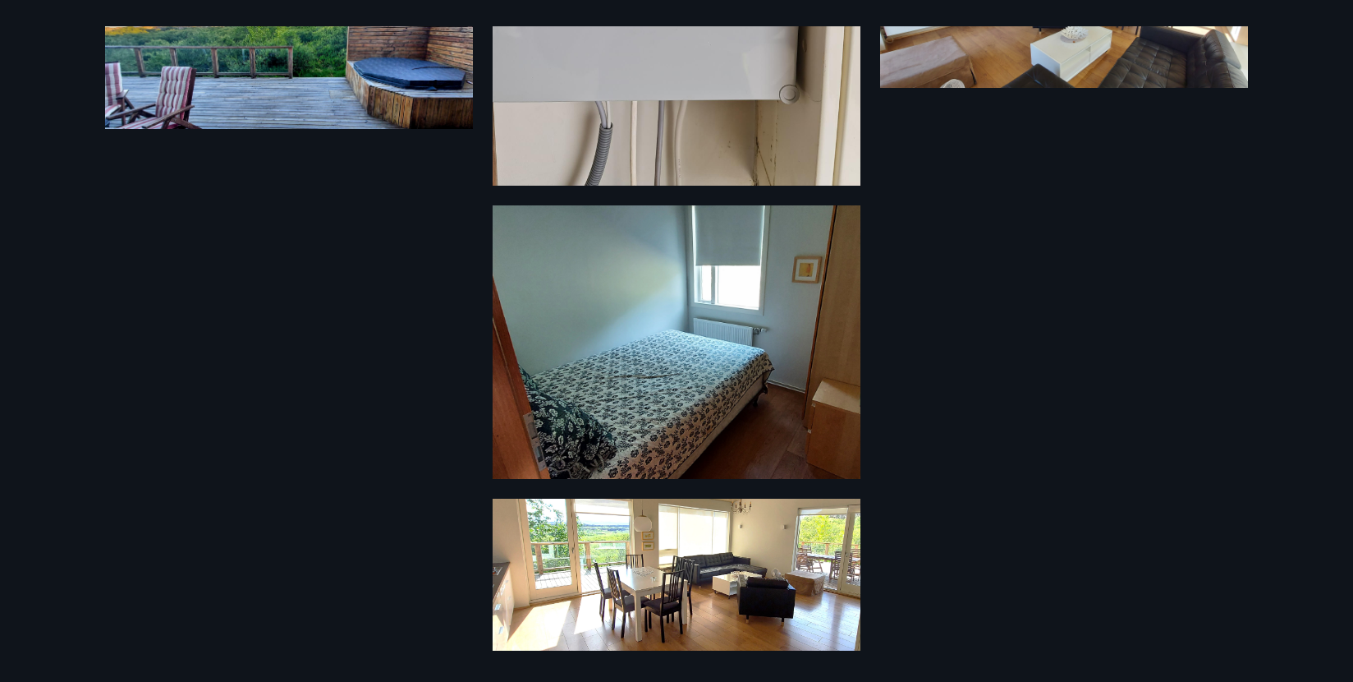
click at [766, 574] on img at bounding box center [677, 574] width 368 height 152
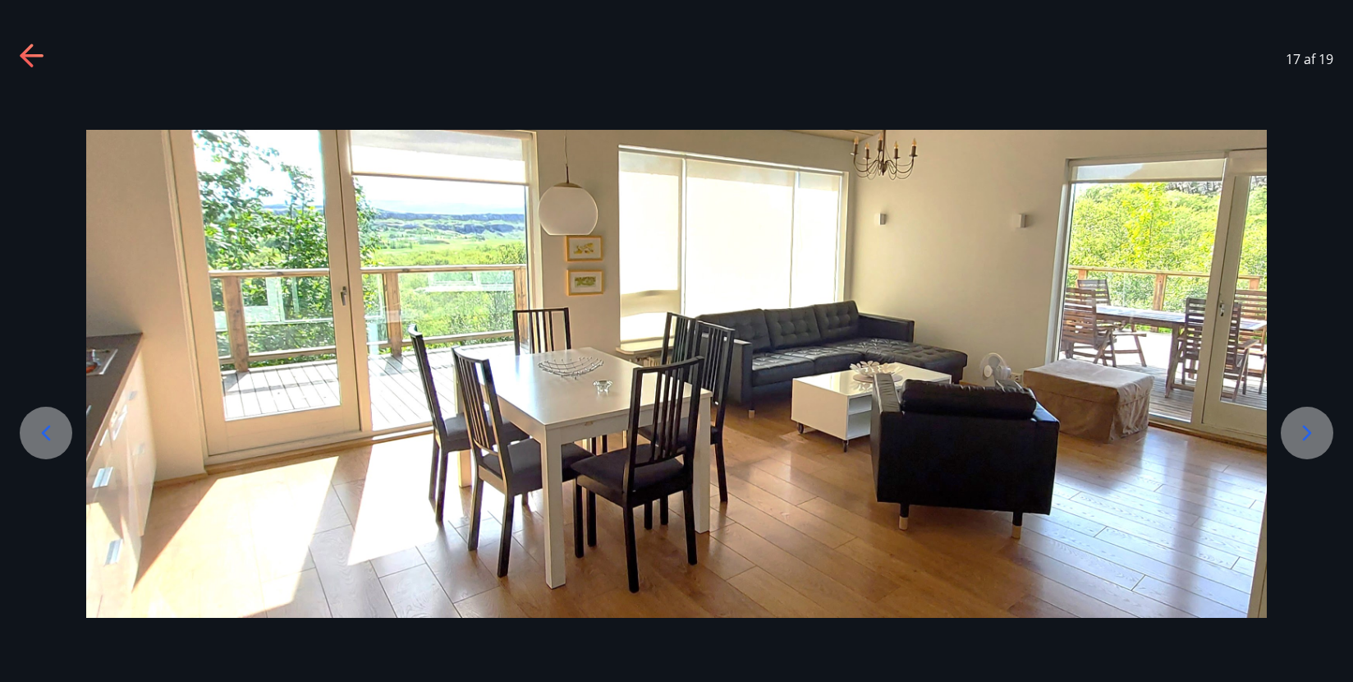
click at [31, 52] on icon at bounding box center [33, 57] width 26 height 26
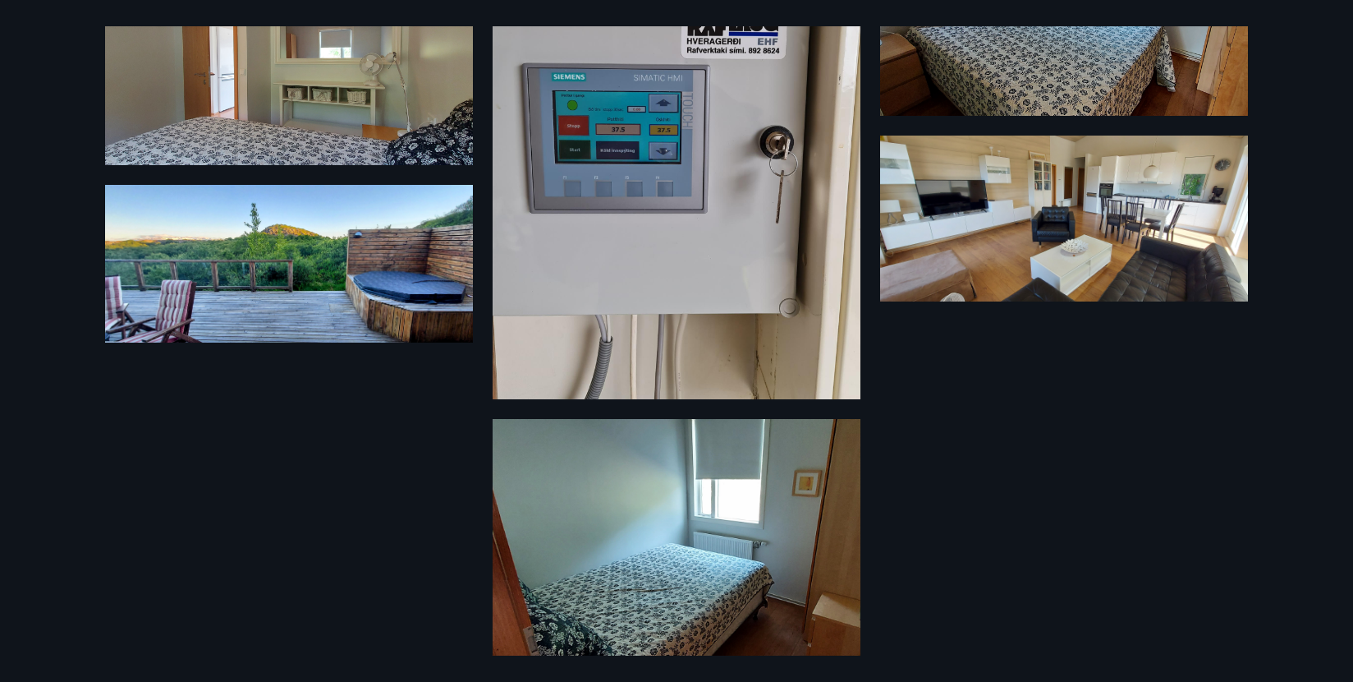
scroll to position [1251, 0]
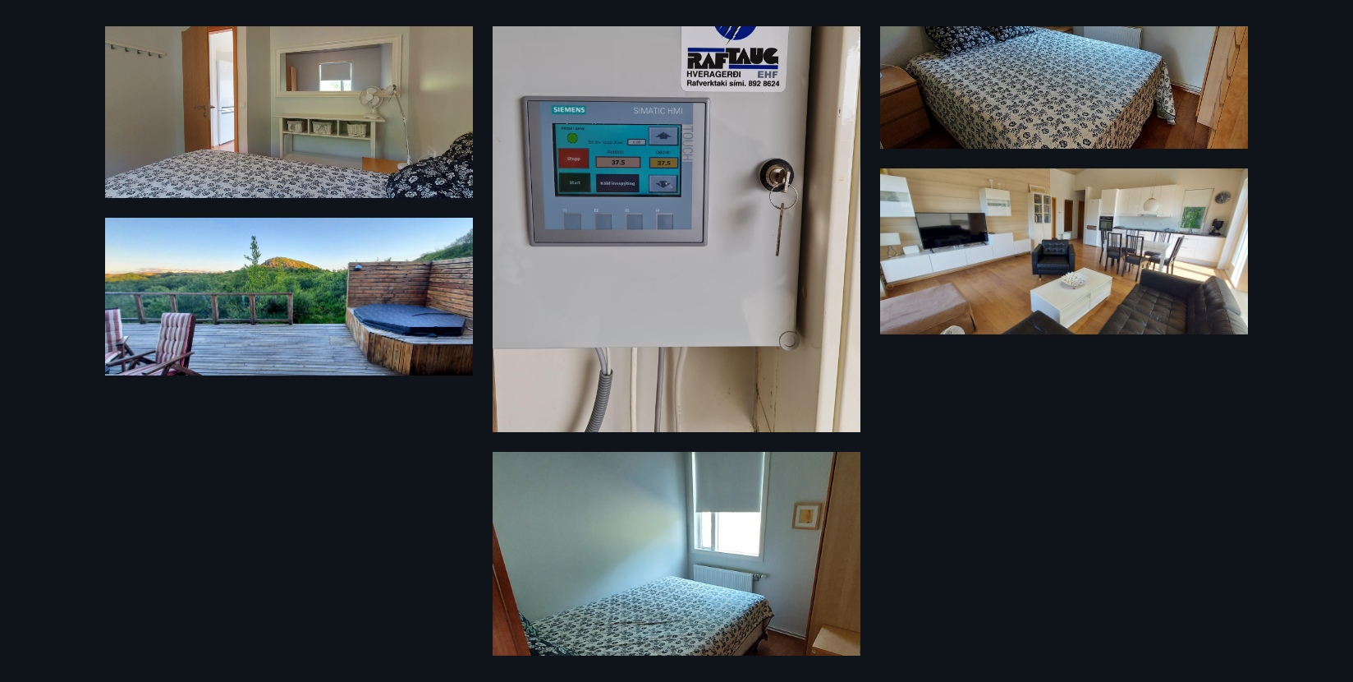
click at [1099, 259] on img at bounding box center [1064, 251] width 368 height 166
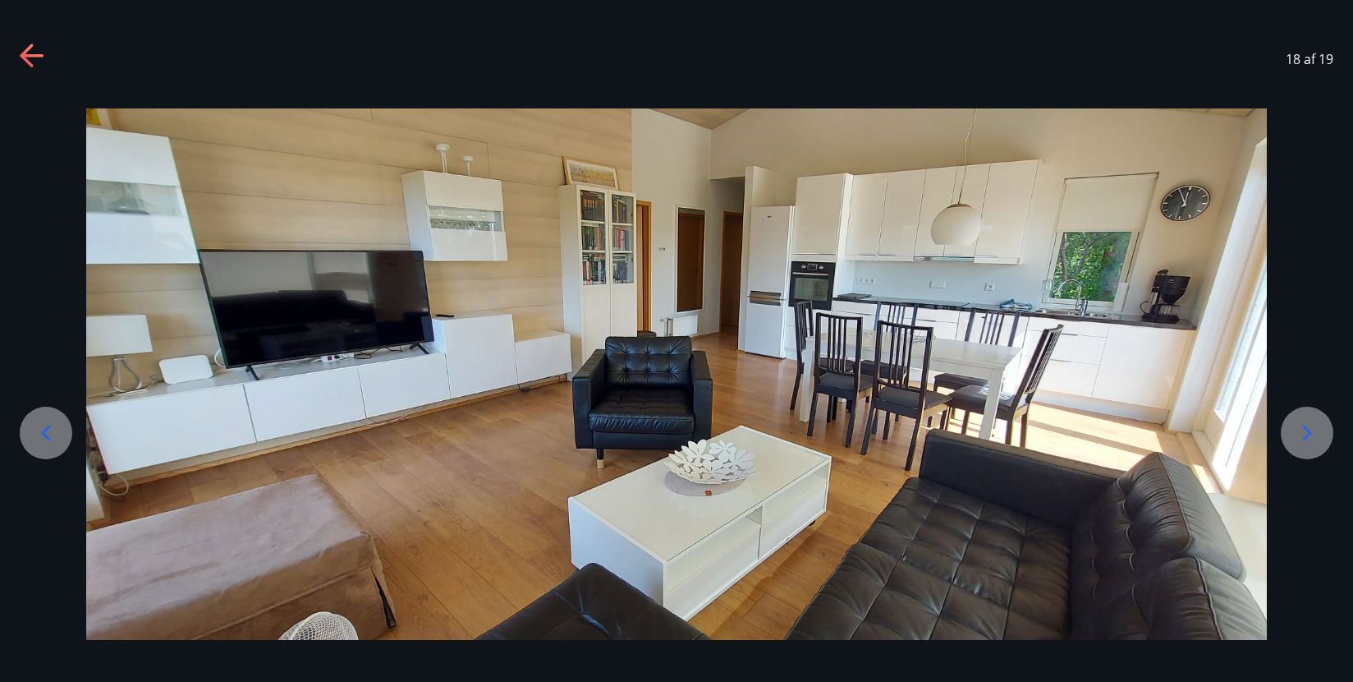
click at [32, 53] on icon at bounding box center [33, 57] width 26 height 26
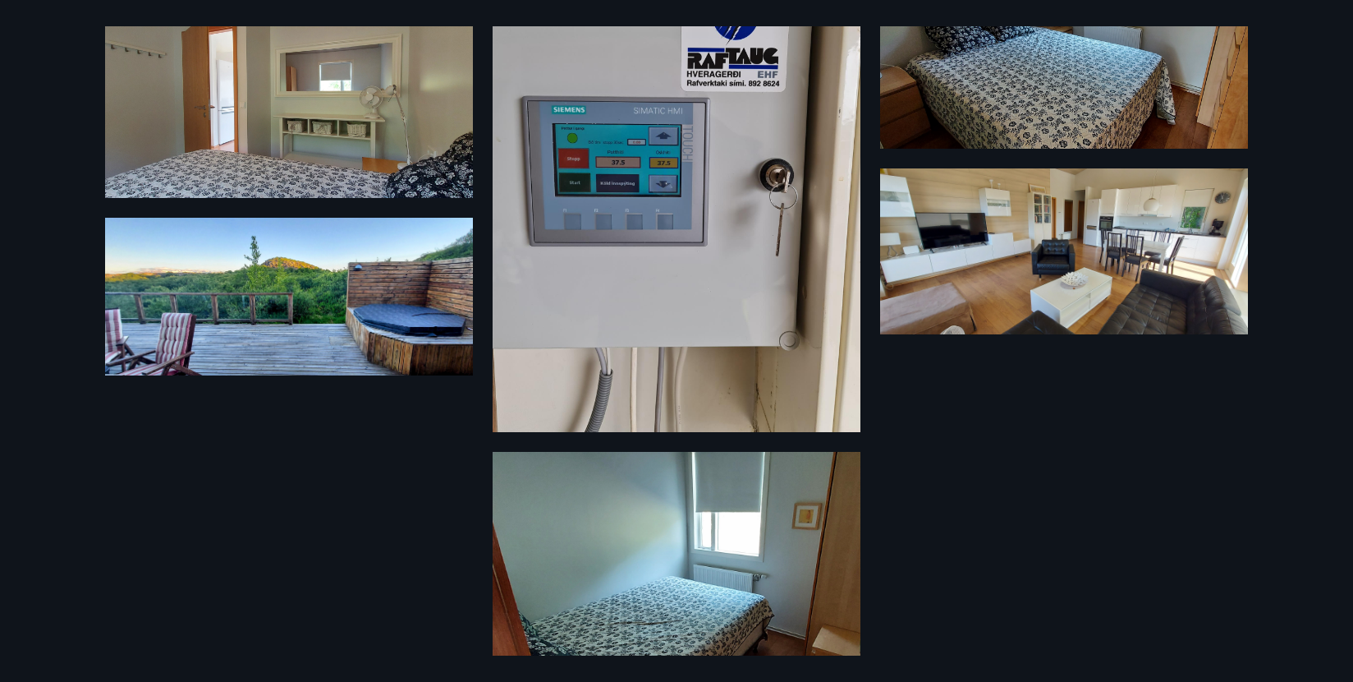
click at [291, 148] on img at bounding box center [289, 101] width 368 height 193
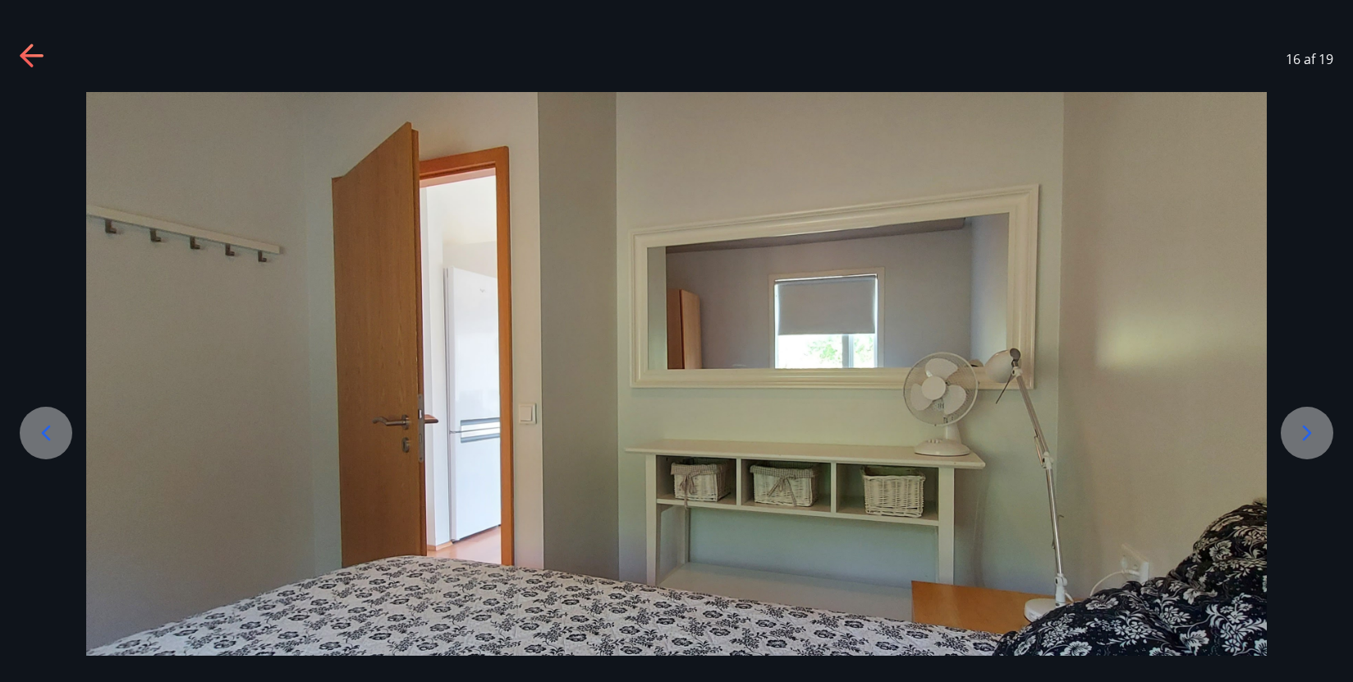
click at [38, 57] on icon at bounding box center [31, 55] width 23 height 3
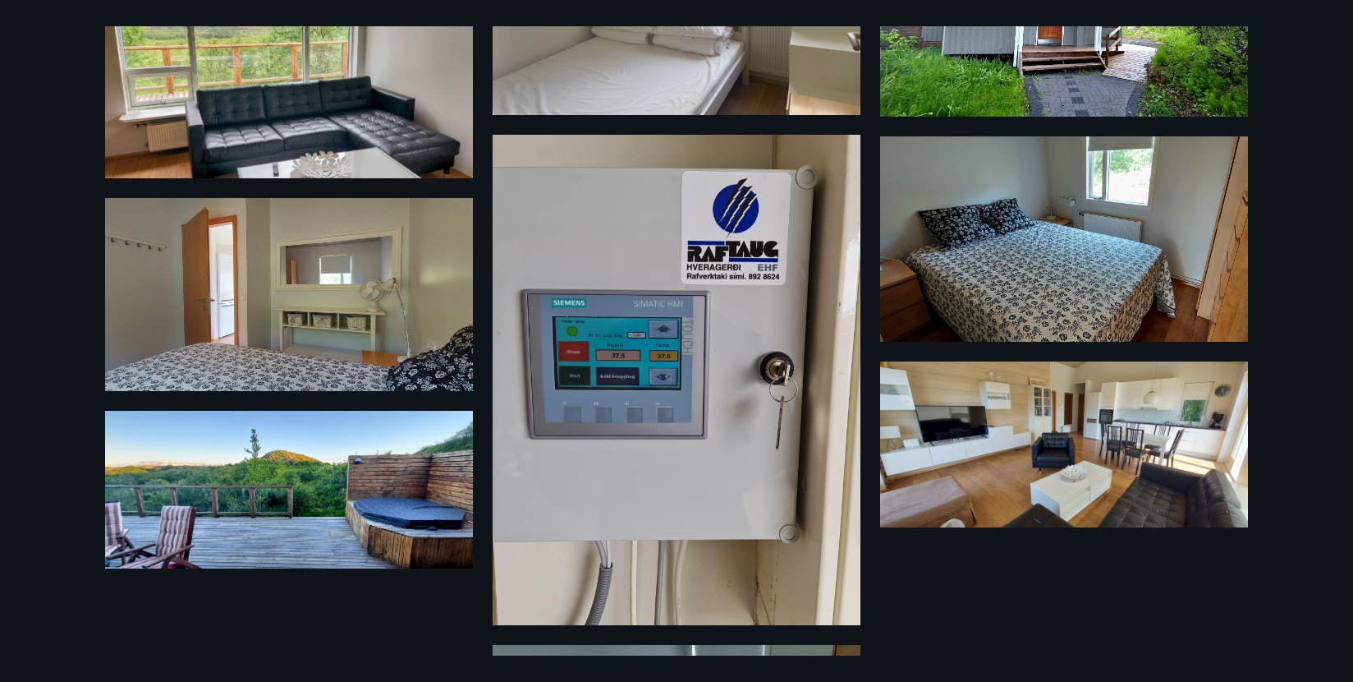
scroll to position [1005, 0]
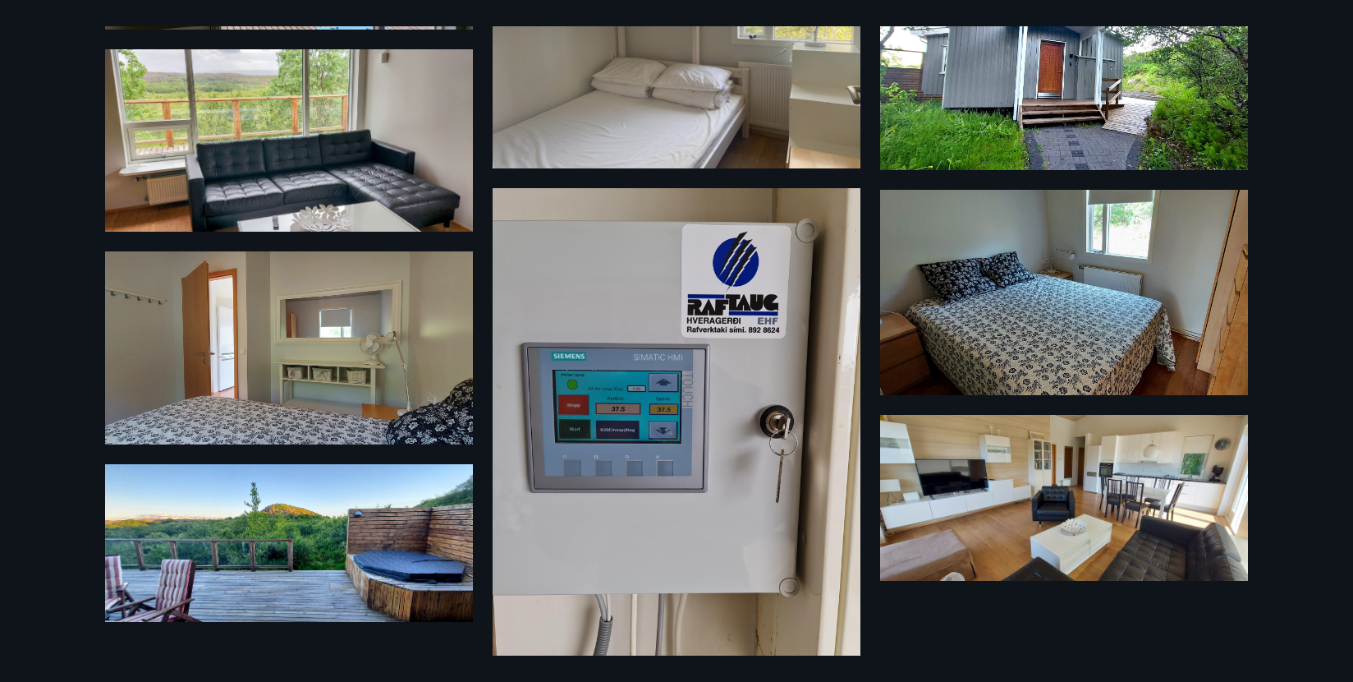
click at [1092, 315] on img at bounding box center [1064, 292] width 368 height 205
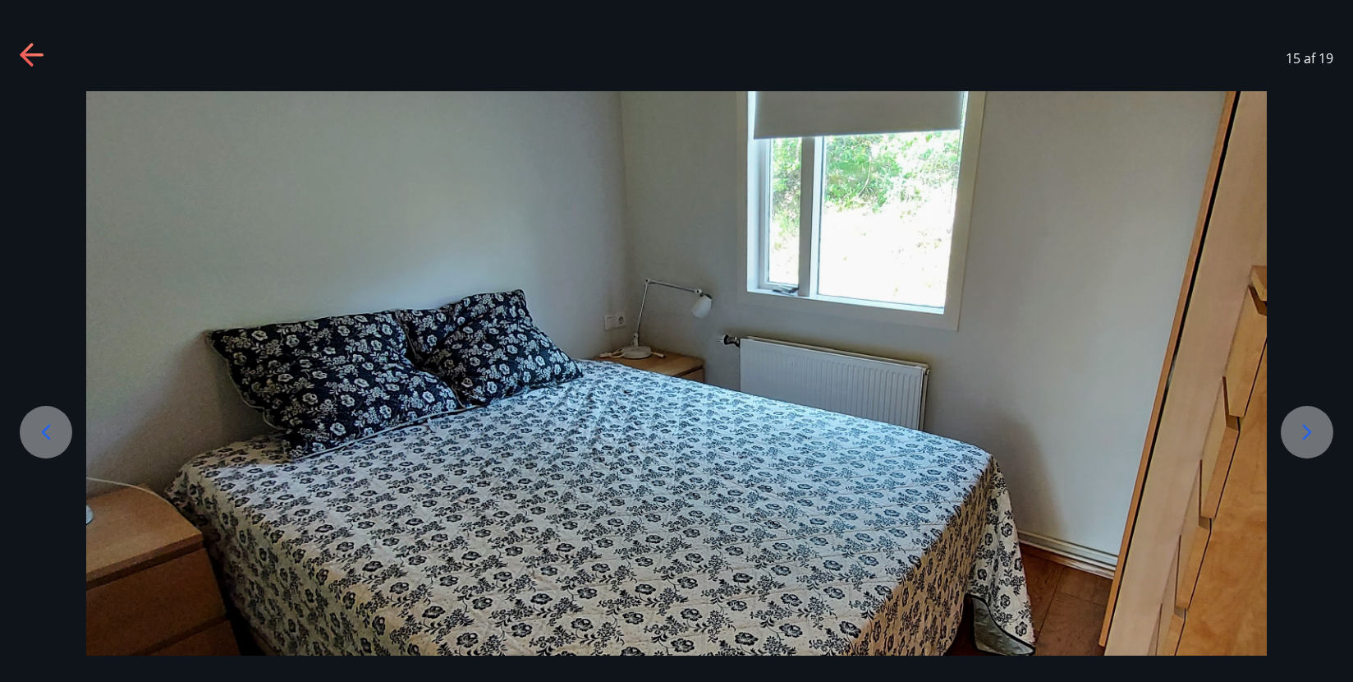
scroll to position [0, 0]
click at [35, 53] on icon at bounding box center [33, 57] width 26 height 26
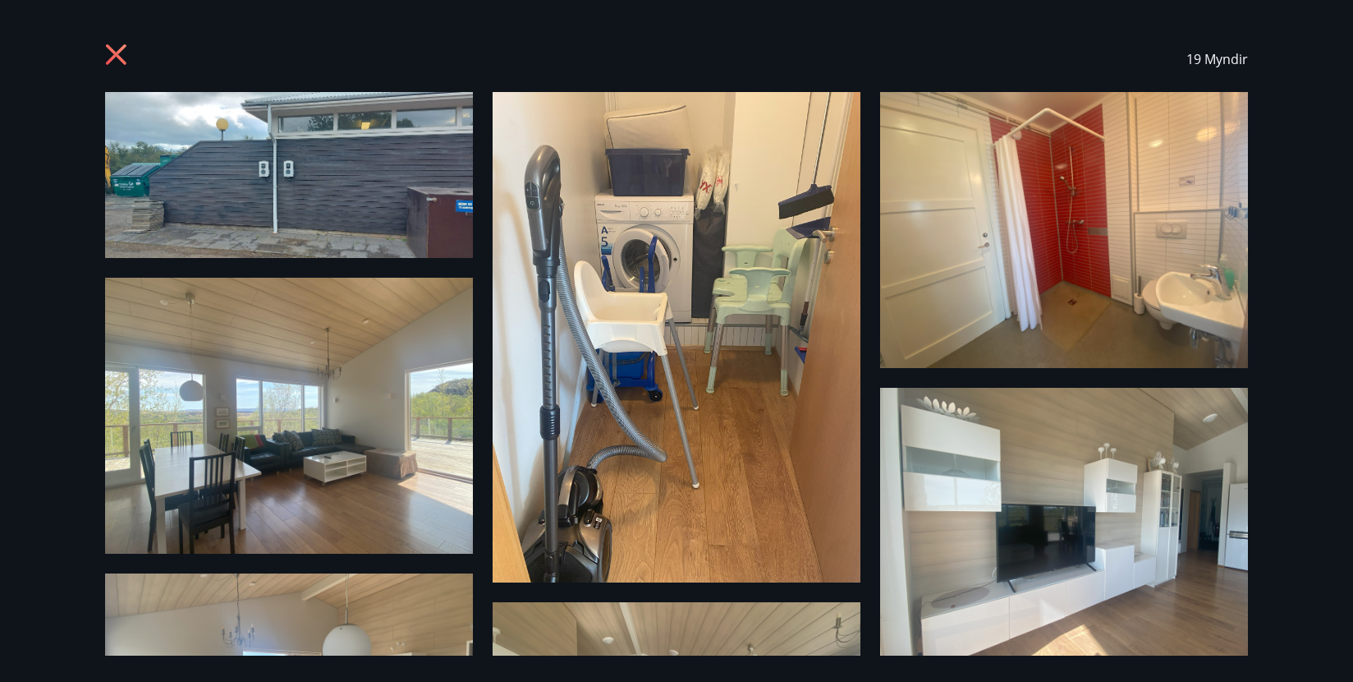
click at [117, 44] on icon at bounding box center [118, 57] width 26 height 26
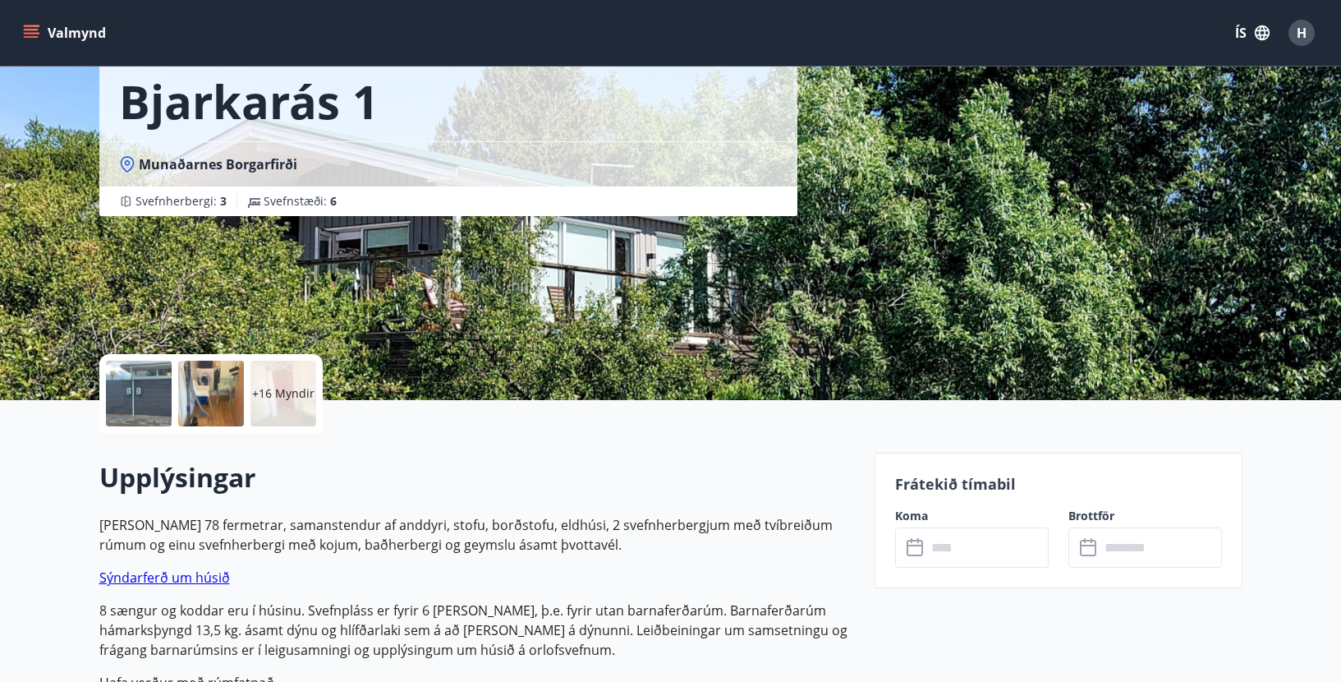
scroll to position [164, 0]
